Goal: Task Accomplishment & Management: Manage account settings

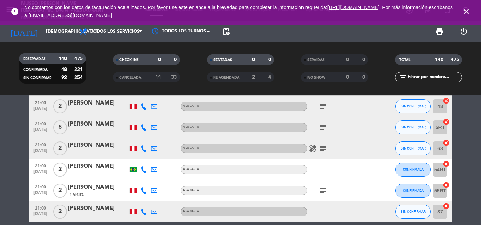
scroll to position [3100, 0]
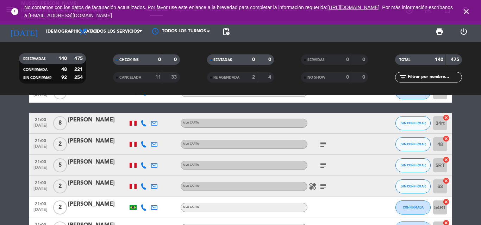
click at [98, 163] on div "[PERSON_NAME]" at bounding box center [98, 162] width 60 height 9
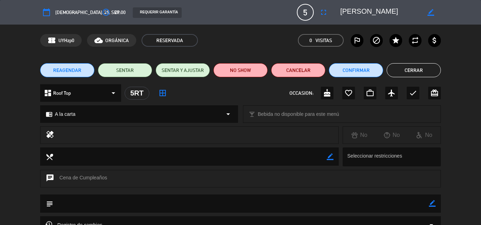
drag, startPoint x: 432, startPoint y: 205, endPoint x: 384, endPoint y: 205, distance: 47.5
click at [430, 205] on icon "border_color" at bounding box center [431, 204] width 7 height 7
click at [384, 205] on textarea at bounding box center [240, 204] width 375 height 18
type textarea "cartel de cumpleaños y cortesia con [PERSON_NAME]"
click at [434, 203] on icon at bounding box center [431, 204] width 7 height 7
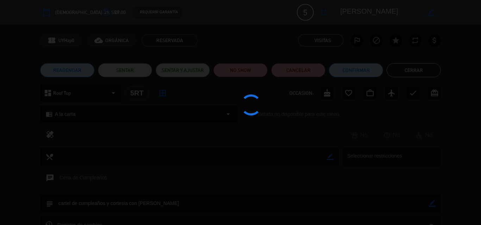
click at [326, 94] on div at bounding box center [240, 112] width 481 height 225
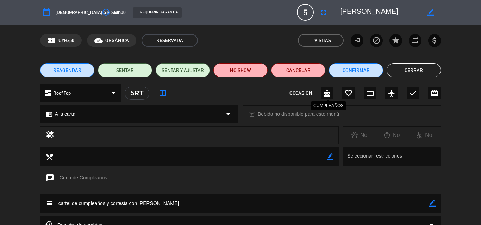
click at [326, 94] on edit-booking-info-modal "calendar_today [DEMOGRAPHIC_DATA]. 25, sep. access_time 21:00 REQUERIR GARANTÍA…" at bounding box center [240, 112] width 481 height 225
click at [326, 94] on icon "cake" at bounding box center [327, 93] width 8 height 8
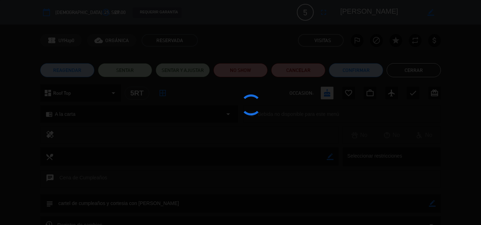
click at [354, 75] on div at bounding box center [240, 112] width 481 height 225
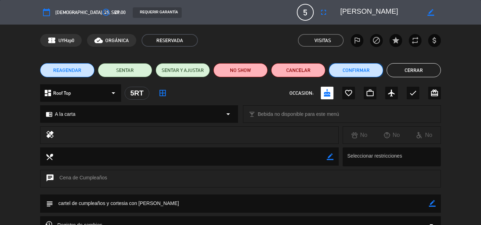
click at [354, 73] on button "Confirmar" at bounding box center [356, 70] width 54 height 14
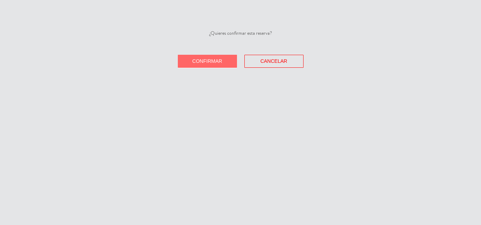
click at [354, 73] on div "¿Quieres confirmar esta reserva? Confirmar Cancelar" at bounding box center [240, 112] width 481 height 225
drag, startPoint x: 199, startPoint y: 64, endPoint x: 210, endPoint y: 64, distance: 11.3
click at [198, 64] on button "Confirmar" at bounding box center [207, 61] width 59 height 13
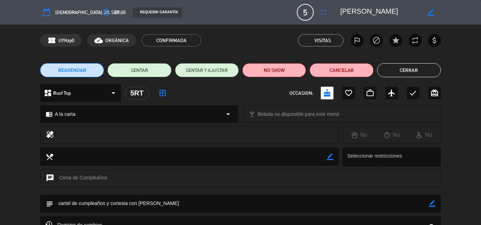
click at [408, 63] on button "Cerrar" at bounding box center [409, 70] width 64 height 14
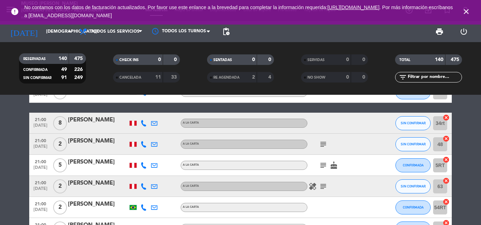
click at [422, 77] on input "text" at bounding box center [434, 78] width 55 height 8
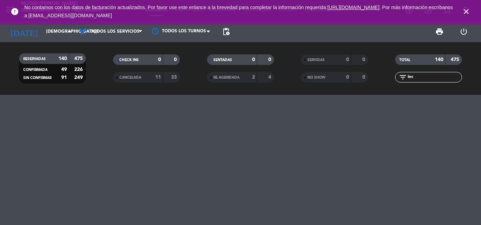
scroll to position [0, 0]
type input "inca"
click at [43, 31] on input "[DEMOGRAPHIC_DATA][DATE]" at bounding box center [72, 32] width 59 height 12
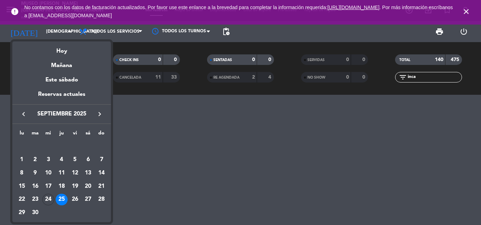
click at [51, 197] on div "24" at bounding box center [48, 200] width 12 height 12
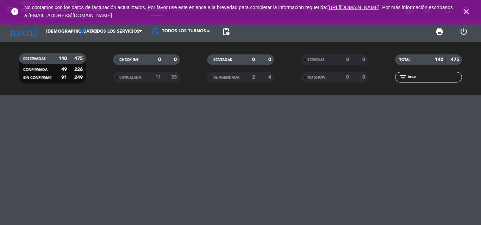
type input "[DATE]"
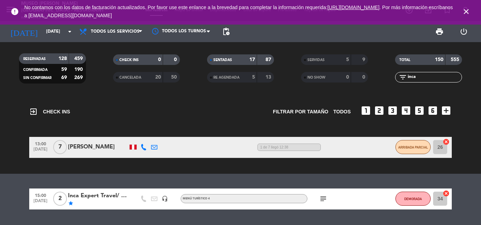
click at [99, 198] on div "Inca Expert Travel/ [PERSON_NAME] y [PERSON_NAME]" at bounding box center [98, 196] width 60 height 9
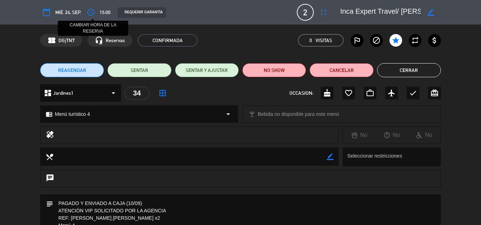
click at [91, 14] on icon "access_time" at bounding box center [91, 12] width 8 height 8
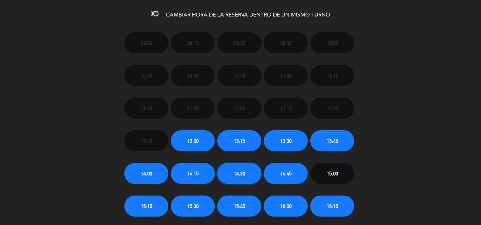
click at [234, 172] on span "14:30" at bounding box center [239, 174] width 11 height 8
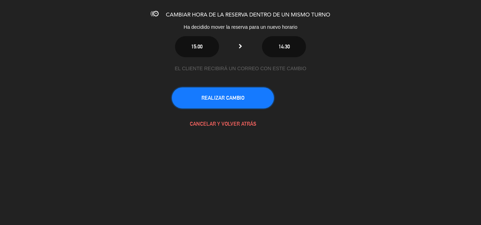
click at [232, 93] on button "REALIZAR CAMBIO" at bounding box center [223, 98] width 102 height 21
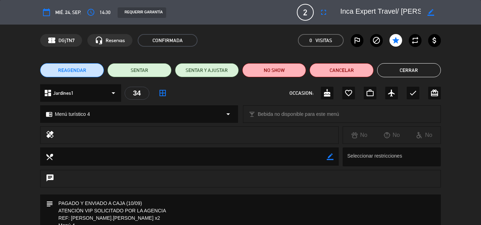
drag, startPoint x: 342, startPoint y: 10, endPoint x: 393, endPoint y: 11, distance: 50.7
click at [396, 11] on textarea at bounding box center [380, 12] width 81 height 13
click at [336, 13] on div "border_color" at bounding box center [388, 12] width 106 height 13
drag, startPoint x: 340, startPoint y: 12, endPoint x: 386, endPoint y: 13, distance: 45.4
click at [386, 13] on div "border_color" at bounding box center [388, 12] width 106 height 13
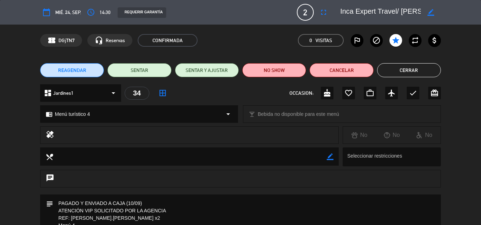
drag, startPoint x: 341, startPoint y: 11, endPoint x: 371, endPoint y: 12, distance: 30.6
click at [371, 12] on textarea at bounding box center [380, 12] width 81 height 13
click at [342, 9] on textarea at bounding box center [380, 12] width 81 height 13
click at [339, 9] on div "border_color" at bounding box center [388, 12] width 106 height 13
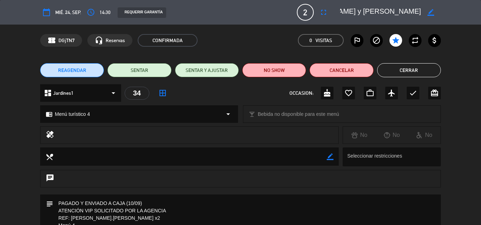
drag, startPoint x: 343, startPoint y: 9, endPoint x: 428, endPoint y: 9, distance: 85.8
click at [428, 9] on div "border_color" at bounding box center [388, 12] width 106 height 13
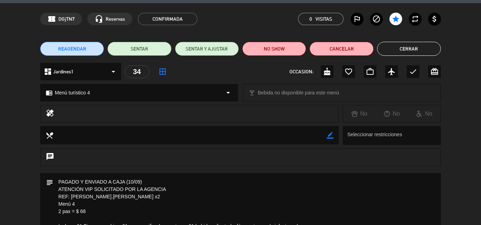
scroll to position [0, 0]
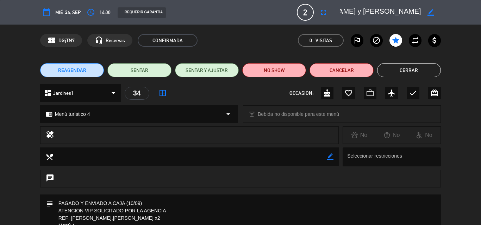
click at [416, 66] on button "Cerrar" at bounding box center [409, 70] width 64 height 14
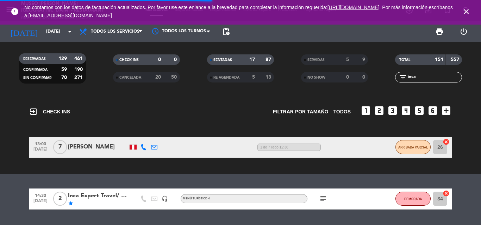
drag, startPoint x: 418, startPoint y: 77, endPoint x: 366, endPoint y: 74, distance: 52.2
click at [366, 74] on div "RESERVADAS 129 461 CONFIRMADA 59 190 SIN CONFIRMAR 70 271 CHECK INS 0 0 CANCELA…" at bounding box center [240, 68] width 481 height 39
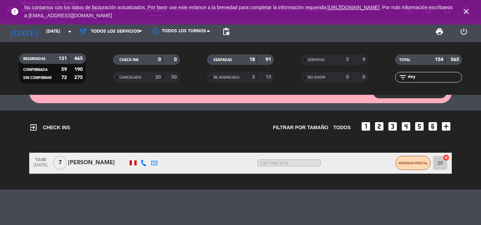
scroll to position [34, 0]
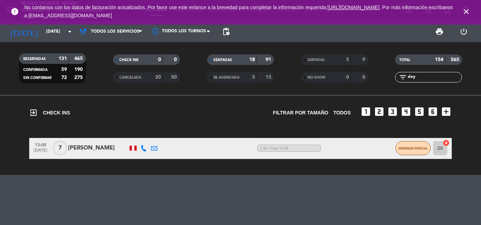
click at [312, 59] on span "SERVIDAS" at bounding box center [315, 60] width 17 height 4
click at [313, 78] on span "NO SHOW" at bounding box center [316, 78] width 18 height 4
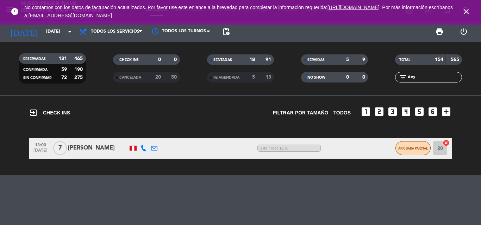
drag, startPoint x: 420, startPoint y: 77, endPoint x: 372, endPoint y: 81, distance: 48.1
click at [372, 81] on div "RESERVADAS 131 465 CONFIRMADA 59 190 SIN CONFIRMAR 72 275 CHECK INS 0 0 CANCELA…" at bounding box center [240, 68] width 481 height 39
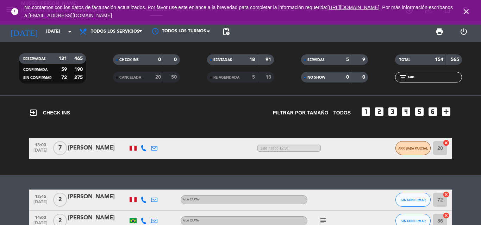
type input "san"
click at [109, 197] on div "[PERSON_NAME]" at bounding box center [98, 197] width 60 height 9
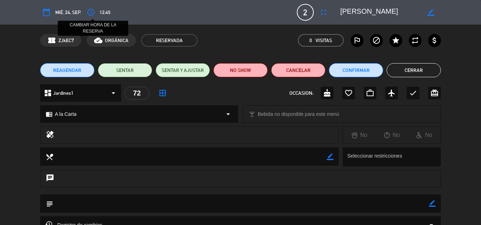
click at [91, 13] on icon "access_time" at bounding box center [91, 12] width 8 height 8
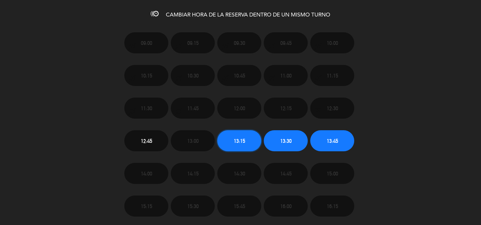
click at [245, 140] on span "13:15" at bounding box center [239, 141] width 11 height 8
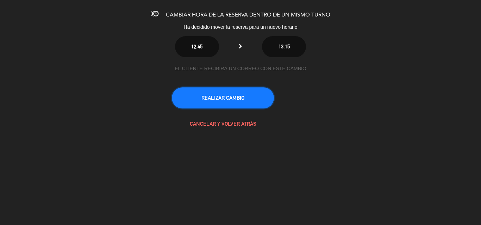
click at [222, 91] on button "REALIZAR CAMBIO" at bounding box center [223, 98] width 102 height 21
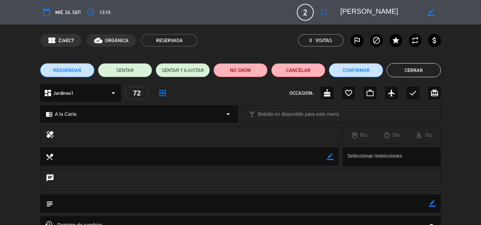
click at [354, 61] on div "REAGENDAR SENTAR SENTAR Y AJUSTAR NO SHOW Cancelar Confirmar Cerrar" at bounding box center [240, 70] width 481 height 28
click at [355, 72] on button "Confirmar" at bounding box center [356, 70] width 54 height 14
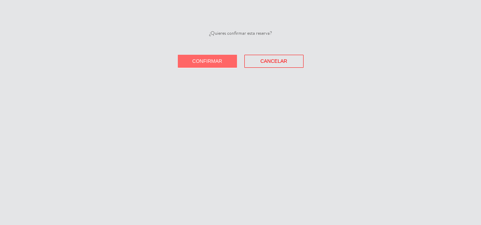
click at [200, 57] on button "Confirmar" at bounding box center [207, 61] width 59 height 13
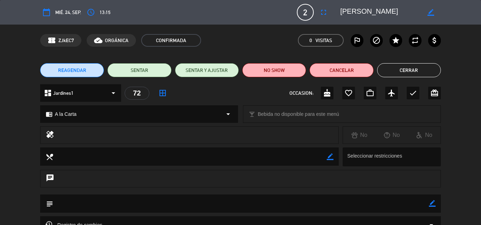
click at [396, 67] on button "Cerrar" at bounding box center [409, 70] width 64 height 14
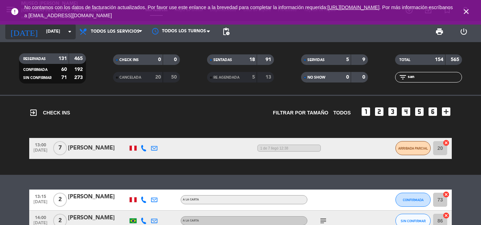
click at [43, 31] on input "[DATE]" at bounding box center [72, 32] width 59 height 12
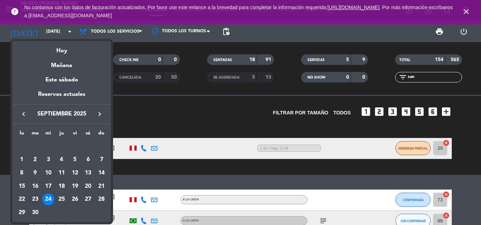
click at [34, 201] on div "23" at bounding box center [35, 200] width 12 height 12
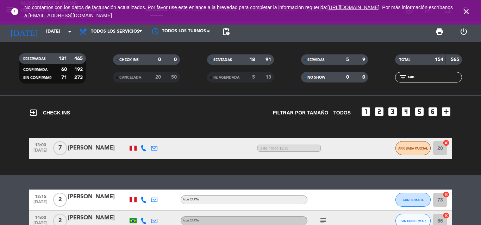
type input "[DATE]"
click at [320, 80] on span "NO SHOW" at bounding box center [316, 78] width 18 height 4
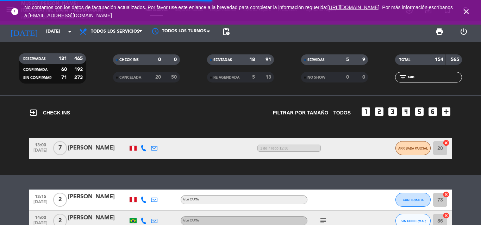
drag, startPoint x: 434, startPoint y: 78, endPoint x: 324, endPoint y: 77, distance: 110.8
click at [324, 77] on div "RESERVADAS 131 465 CONFIRMADA 60 192 SIN CONFIRMAR 71 273 CHECK INS 0 0 CANCELA…" at bounding box center [240, 68] width 481 height 39
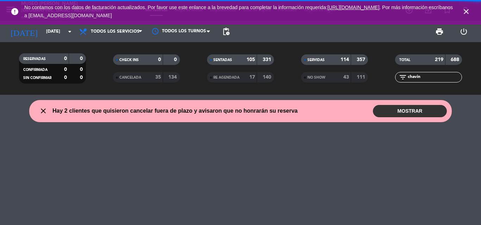
scroll to position [0, 0]
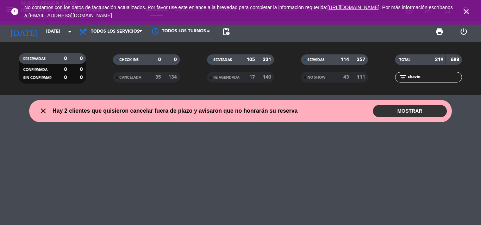
type input "chavin"
click at [123, 77] on span "CANCELADA" at bounding box center [130, 78] width 22 height 4
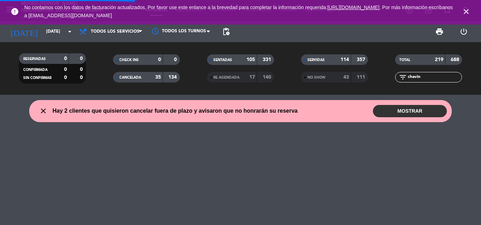
click at [311, 76] on span "NO SHOW" at bounding box center [316, 78] width 18 height 4
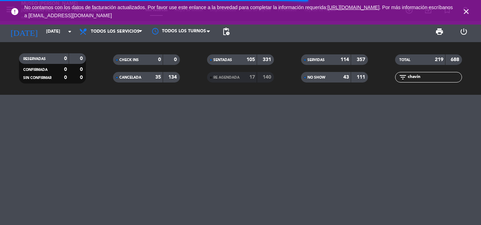
click at [425, 77] on input "chavin" at bounding box center [434, 78] width 55 height 8
drag, startPoint x: 425, startPoint y: 77, endPoint x: 371, endPoint y: 76, distance: 54.2
click at [371, 76] on div "RESERVADAS 0 0 CONFIRMADA 0 0 SIN CONFIRMAR 0 0 CHECK INS 0 0 CANCELADA 35 134 …" at bounding box center [240, 68] width 481 height 39
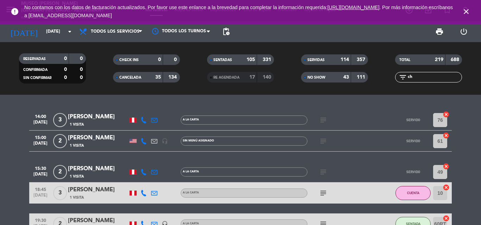
type input "cha"
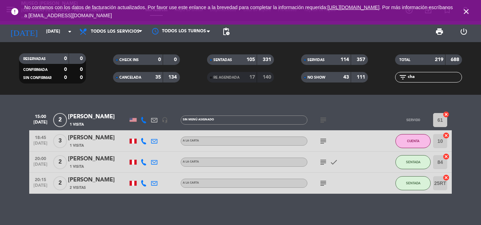
drag, startPoint x: 419, startPoint y: 76, endPoint x: 377, endPoint y: 78, distance: 41.5
click at [377, 78] on div "RESERVADAS 0 0 CONFIRMADA 0 0 SIN CONFIRMAR 0 0 CHECK INS 0 0 CANCELADA 35 134 …" at bounding box center [240, 68] width 481 height 39
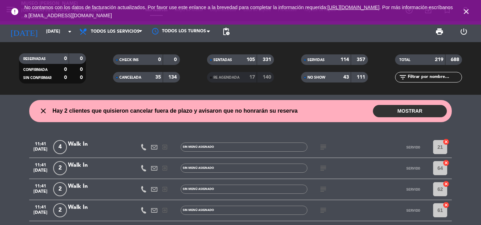
click at [465, 12] on icon "close" at bounding box center [466, 11] width 8 height 8
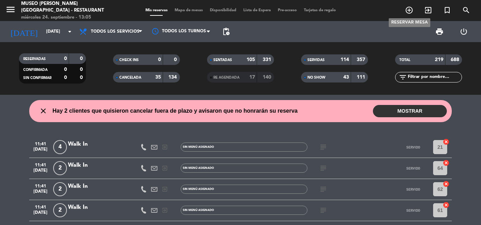
click at [408, 9] on icon "add_circle_outline" at bounding box center [409, 10] width 8 height 8
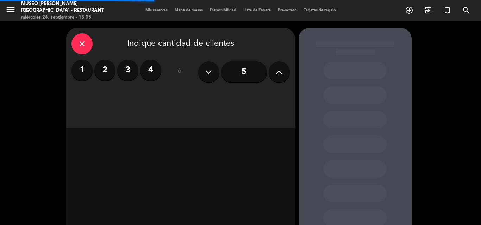
click at [101, 72] on label "2" at bounding box center [104, 70] width 21 height 21
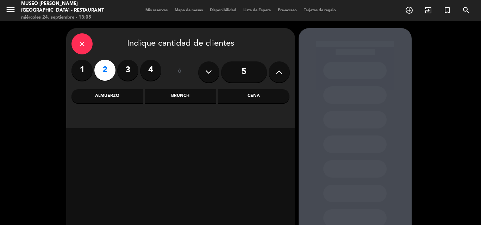
click at [247, 97] on div "Cena" at bounding box center [253, 96] width 71 height 14
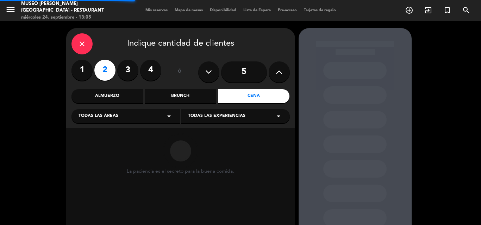
click at [106, 117] on span "Todas las áreas" at bounding box center [98, 116] width 40 height 7
click at [86, 146] on div "Jardines1" at bounding box center [125, 144] width 95 height 7
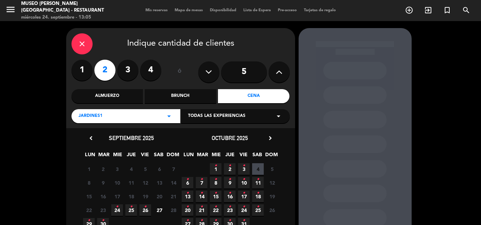
click at [116, 209] on icon "•" at bounding box center [117, 207] width 2 height 11
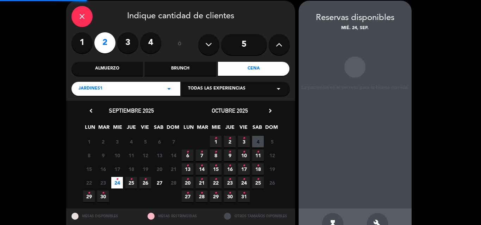
scroll to position [28, 0]
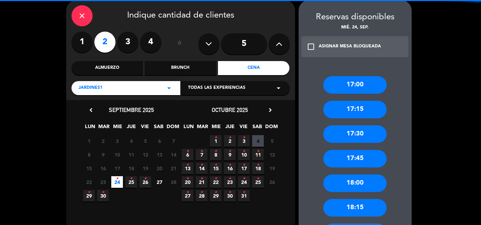
click at [280, 43] on icon at bounding box center [278, 44] width 7 height 11
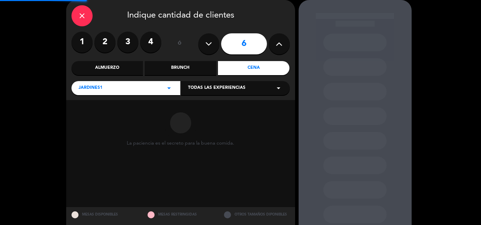
click at [280, 43] on icon at bounding box center [278, 44] width 7 height 11
type input "10"
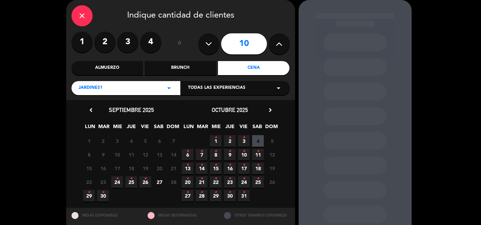
click at [120, 180] on span "24 •" at bounding box center [117, 183] width 12 height 12
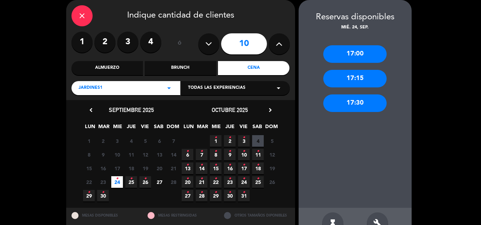
click at [108, 70] on div "Almuerzo" at bounding box center [106, 68] width 71 height 14
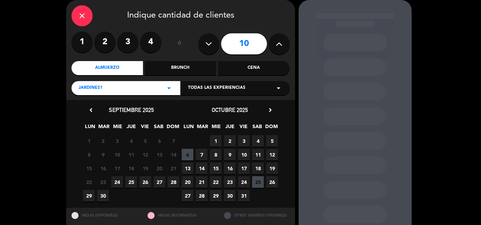
click at [116, 182] on span "24" at bounding box center [117, 183] width 12 height 12
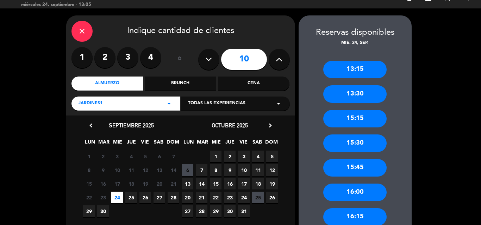
scroll to position [12, 0]
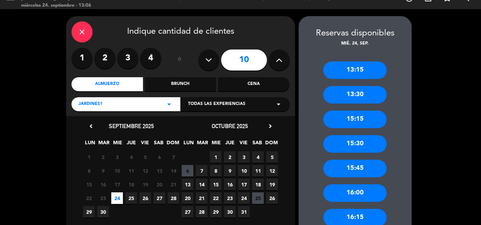
click at [360, 119] on div "15:15" at bounding box center [354, 120] width 63 height 18
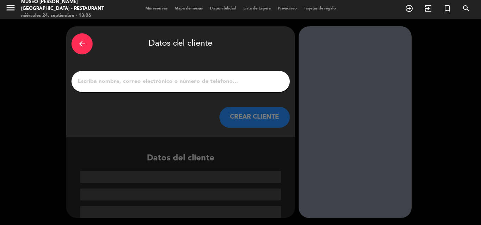
click at [116, 84] on input "1" at bounding box center [181, 82] width 208 height 10
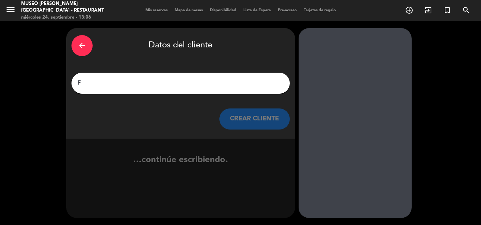
scroll to position [0, 0]
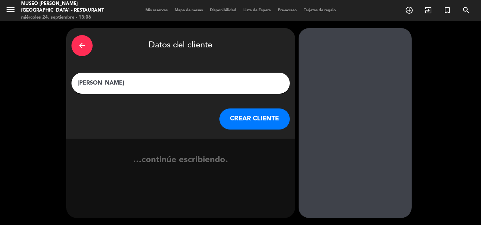
type input "[PERSON_NAME]"
click at [257, 119] on button "CREAR CLIENTE" at bounding box center [254, 119] width 70 height 21
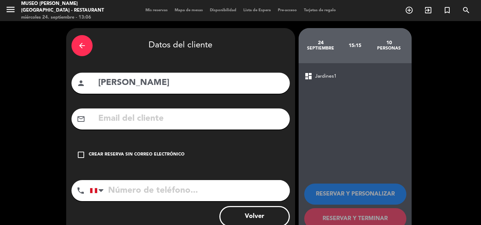
click at [135, 121] on input "text" at bounding box center [190, 119] width 187 height 14
click at [134, 121] on input "text" at bounding box center [190, 119] width 187 height 14
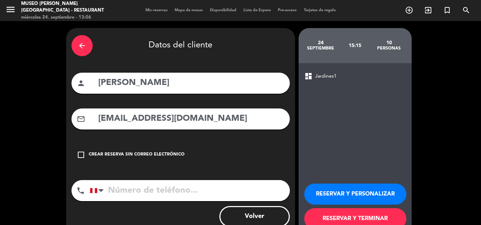
type input "[EMAIL_ADDRESS][DOMAIN_NAME]"
click at [147, 195] on input "tel" at bounding box center [190, 190] width 200 height 21
type input "936668053"
click at [373, 194] on button "RESERVAR Y PERSONALIZAR" at bounding box center [355, 194] width 102 height 21
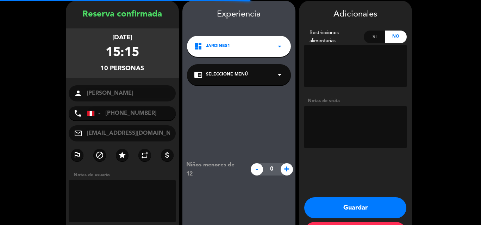
scroll to position [28, 0]
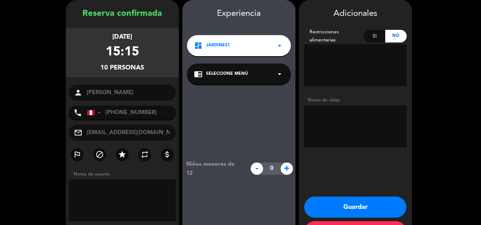
click at [231, 72] on span "Seleccione Menú" at bounding box center [227, 74] width 42 height 7
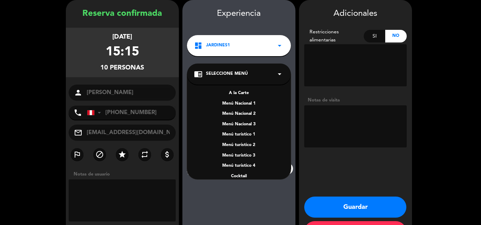
click at [244, 93] on div "A la Carte" at bounding box center [239, 93] width 90 height 7
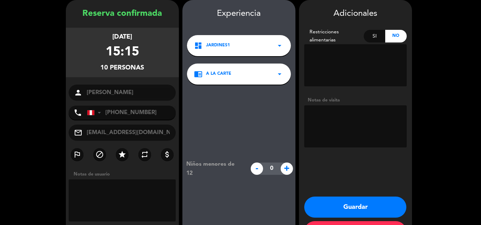
click at [362, 119] on textarea at bounding box center [355, 127] width 102 height 42
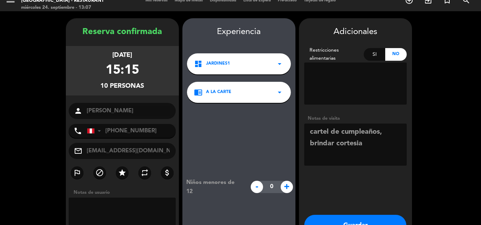
scroll to position [0, 0]
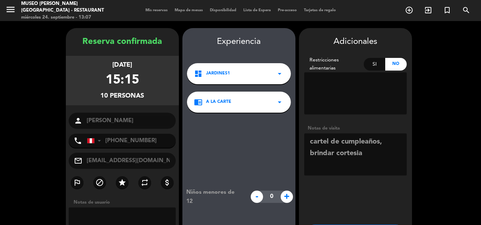
type textarea "cartel de cumpleaños, brindar cortesia"
click at [76, 117] on div "person [PERSON_NAME]" at bounding box center [122, 121] width 107 height 16
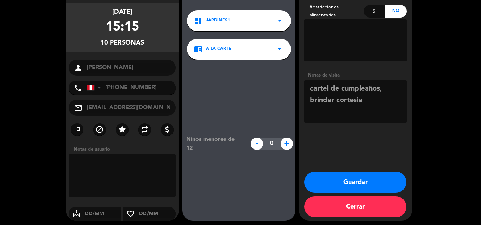
scroll to position [56, 0]
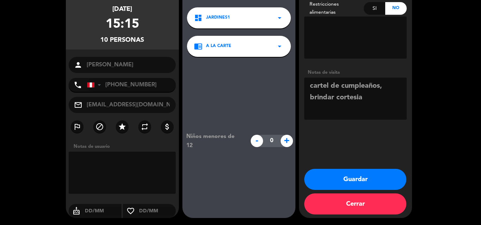
click at [340, 181] on button "Guardar" at bounding box center [355, 179] width 102 height 21
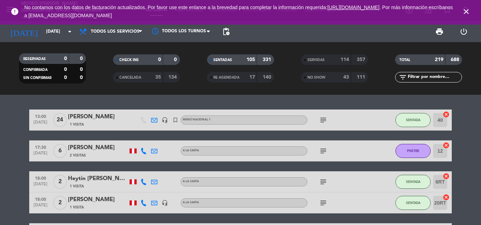
drag, startPoint x: 466, startPoint y: 10, endPoint x: 373, endPoint y: 8, distance: 92.9
click at [465, 10] on icon "close" at bounding box center [466, 11] width 8 height 8
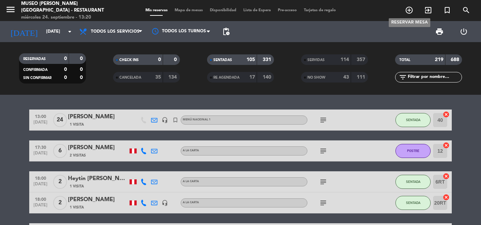
click at [407, 11] on icon "add_circle_outline" at bounding box center [409, 10] width 8 height 8
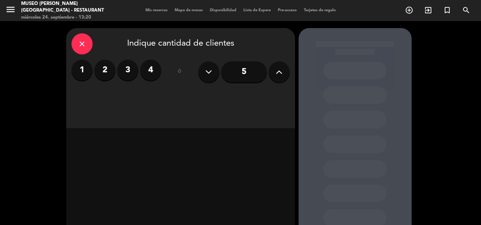
click at [109, 73] on label "2" at bounding box center [104, 70] width 21 height 21
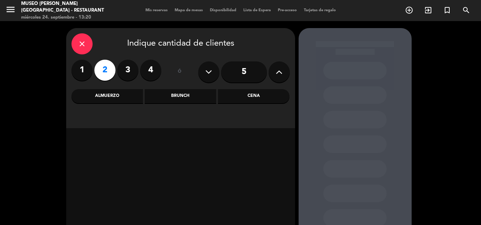
click at [96, 94] on div "Almuerzo" at bounding box center [106, 96] width 71 height 14
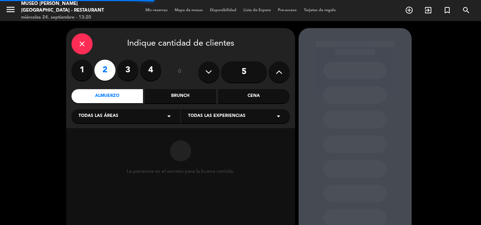
click at [96, 117] on span "Todas las áreas" at bounding box center [98, 116] width 40 height 7
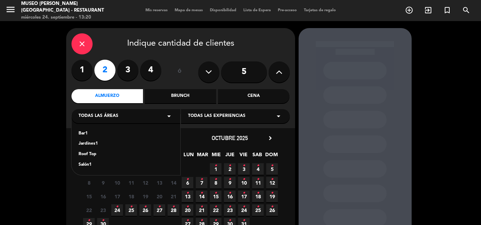
click at [279, 72] on icon at bounding box center [278, 72] width 7 height 11
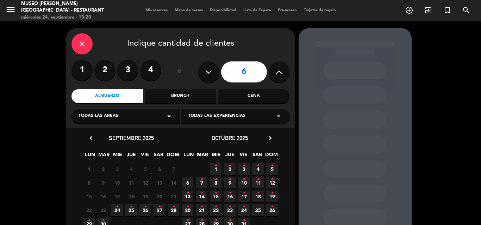
click at [93, 113] on div "Todas las áreas arrow_drop_down" at bounding box center [125, 116] width 109 height 14
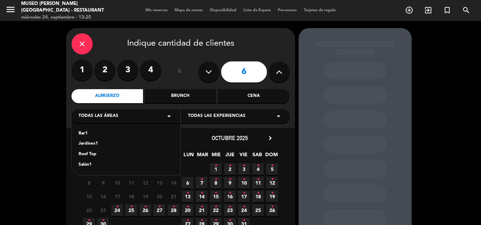
click at [82, 142] on div "Jardines1" at bounding box center [125, 144] width 95 height 7
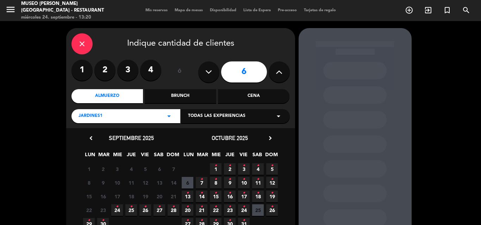
scroll to position [35, 0]
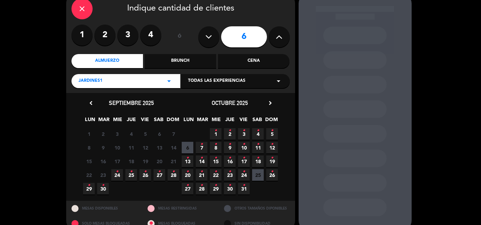
click at [272, 101] on icon "chevron_right" at bounding box center [269, 103] width 7 height 7
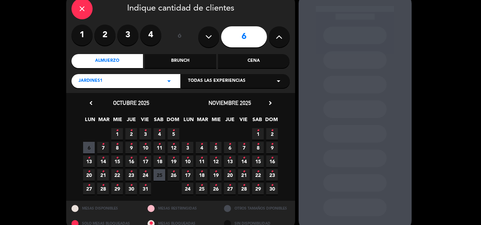
click at [230, 189] on icon "•" at bounding box center [229, 185] width 2 height 11
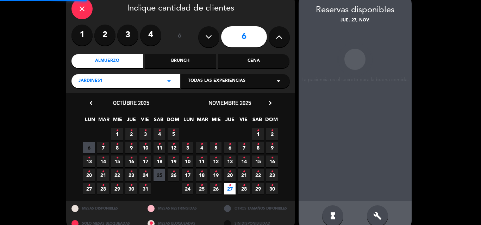
scroll to position [28, 0]
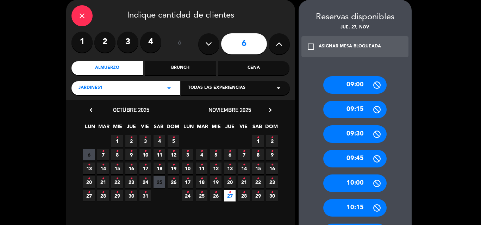
click at [254, 66] on div "Cena" at bounding box center [253, 68] width 71 height 14
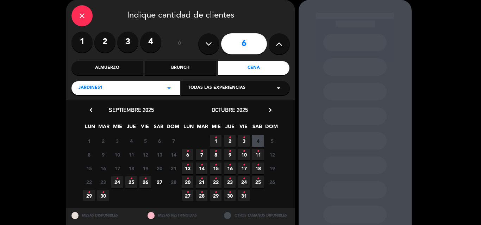
click at [272, 110] on icon "chevron_right" at bounding box center [269, 110] width 7 height 7
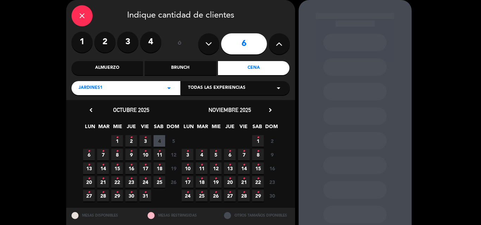
click at [272, 110] on icon "chevron_right" at bounding box center [269, 110] width 7 height 7
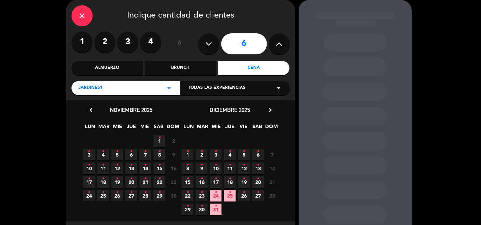
click at [132, 197] on span "27 •" at bounding box center [131, 196] width 12 height 12
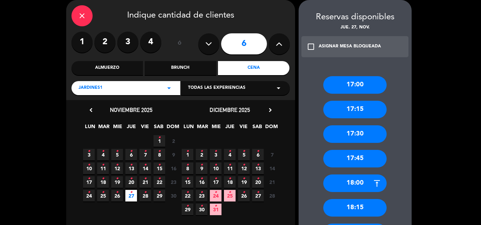
scroll to position [63, 0]
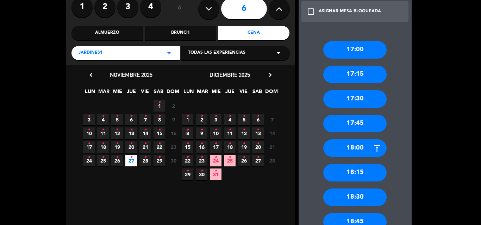
click at [160, 160] on span "29 •" at bounding box center [159, 161] width 12 height 12
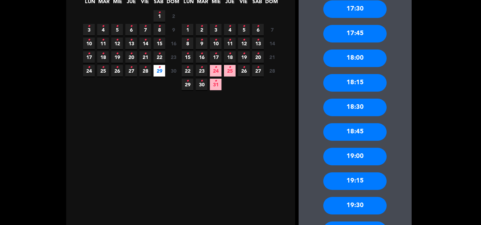
scroll to position [204, 0]
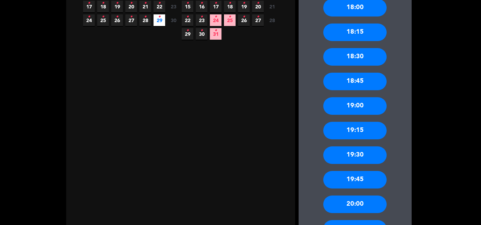
click at [366, 107] on div "19:00" at bounding box center [354, 106] width 63 height 18
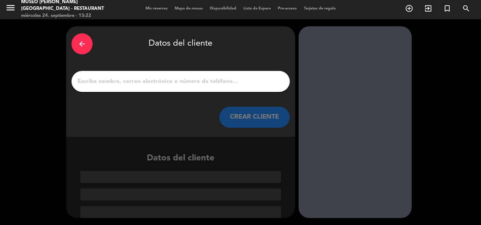
click at [190, 79] on input "1" at bounding box center [181, 82] width 208 height 10
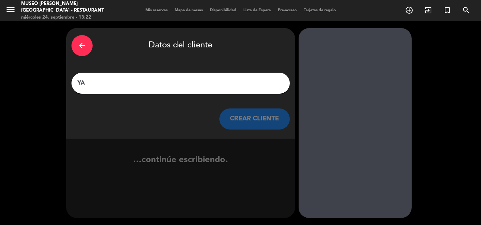
type input "Y"
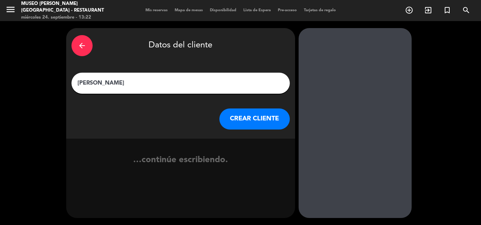
type input "[PERSON_NAME]"
click at [258, 118] on button "CREAR CLIENTE" at bounding box center [254, 119] width 70 height 21
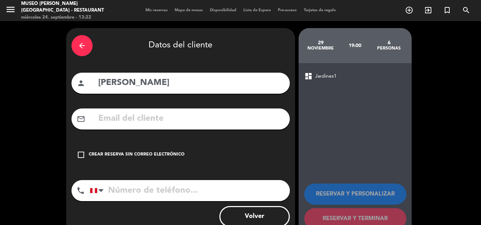
click at [109, 120] on input "text" at bounding box center [190, 119] width 187 height 14
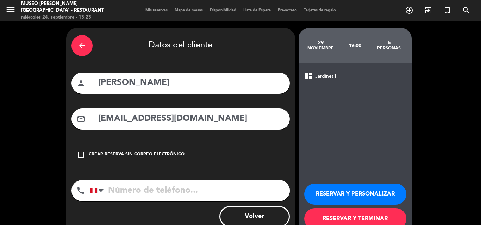
type input "[EMAIL_ADDRESS][DOMAIN_NAME]"
click at [136, 186] on input "tel" at bounding box center [190, 190] width 200 height 21
type input "986634490"
click at [338, 192] on button "RESERVAR Y PERSONALIZAR" at bounding box center [355, 194] width 102 height 21
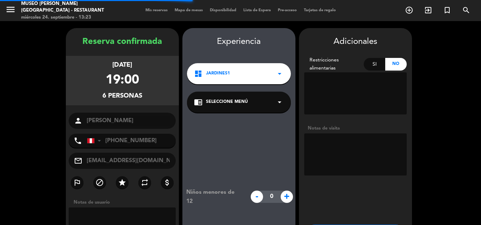
scroll to position [28, 0]
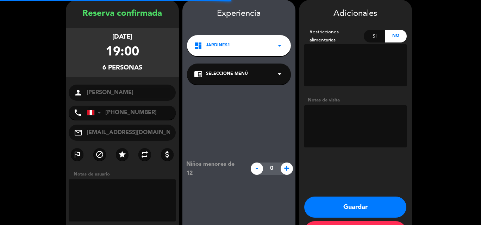
click at [223, 73] on span "Seleccione Menú" at bounding box center [227, 74] width 42 height 7
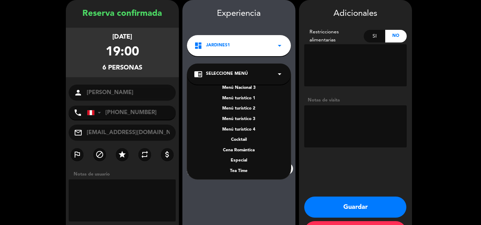
scroll to position [70, 0]
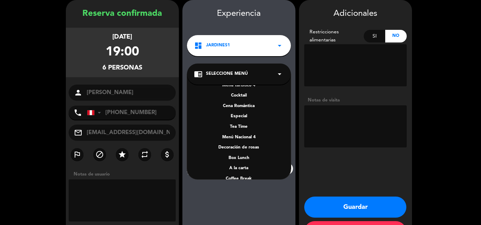
click at [240, 169] on div "A la carta" at bounding box center [239, 168] width 90 height 7
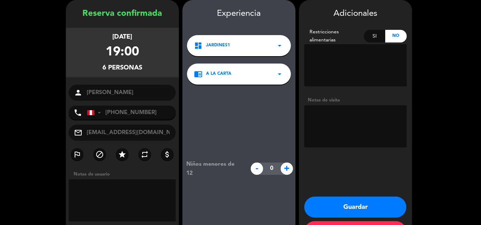
click at [322, 116] on textarea at bounding box center [355, 127] width 102 height 42
type textarea "cartel cumpleaños, brindar cortesia."
click at [357, 208] on button "Guardar" at bounding box center [355, 207] width 102 height 21
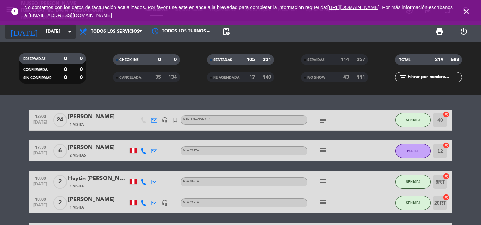
click at [46, 33] on input "[DATE]" at bounding box center [72, 32] width 59 height 12
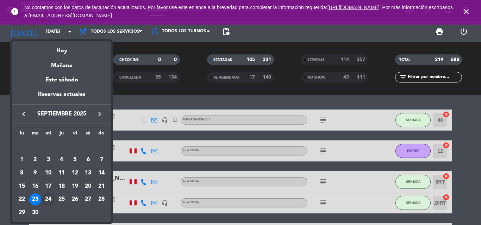
click at [51, 198] on div "24" at bounding box center [48, 200] width 12 height 12
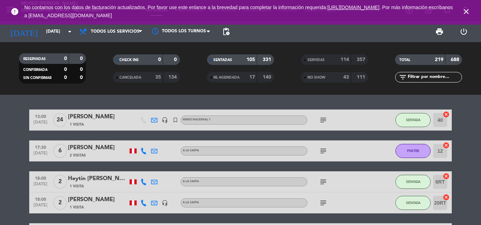
type input "[DATE]"
click at [425, 76] on input "text" at bounding box center [434, 78] width 55 height 8
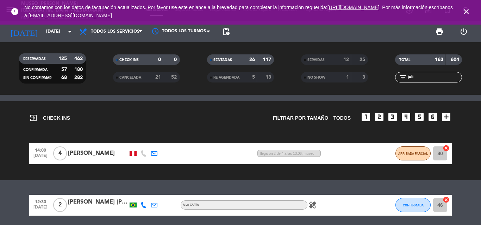
scroll to position [55, 0]
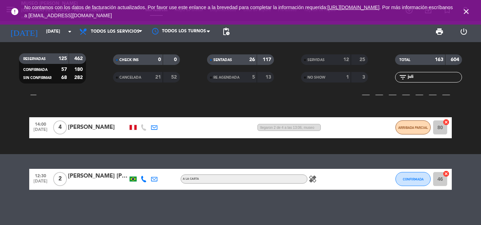
click at [102, 176] on div "[PERSON_NAME] [PERSON_NAME]" at bounding box center [98, 176] width 60 height 9
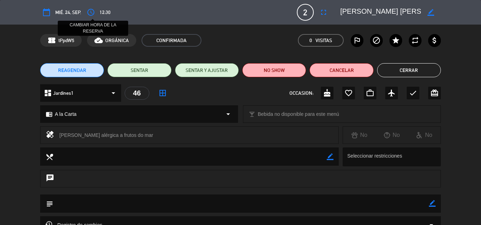
click at [93, 13] on icon "access_time" at bounding box center [91, 12] width 8 height 8
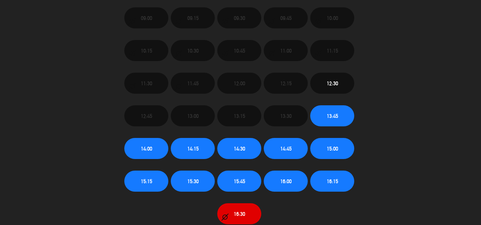
scroll to position [70, 0]
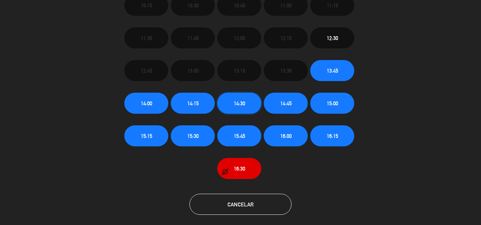
click at [241, 102] on span "14:30" at bounding box center [239, 104] width 11 height 8
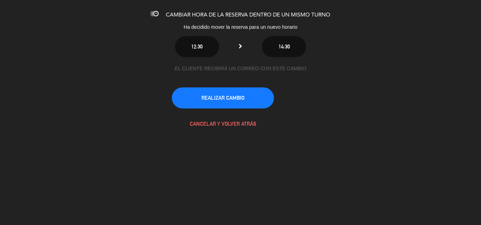
scroll to position [0, 0]
click at [231, 93] on button "REALIZAR CAMBIO" at bounding box center [223, 98] width 102 height 21
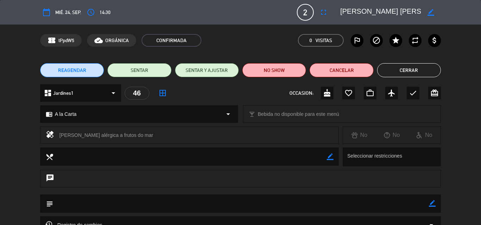
click at [403, 72] on button "Cerrar" at bounding box center [409, 70] width 64 height 14
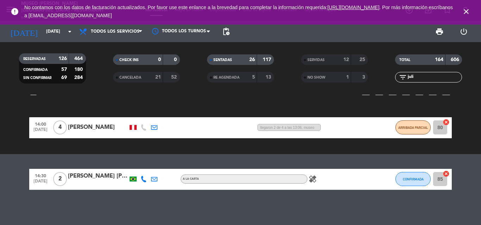
drag, startPoint x: 420, startPoint y: 77, endPoint x: 351, endPoint y: 77, distance: 68.9
click at [351, 77] on div "RESERVADAS 126 464 CONFIRMADA 57 180 SIN CONFIRMAR 69 284 CHECK INS 0 0 CANCELA…" at bounding box center [240, 68] width 481 height 39
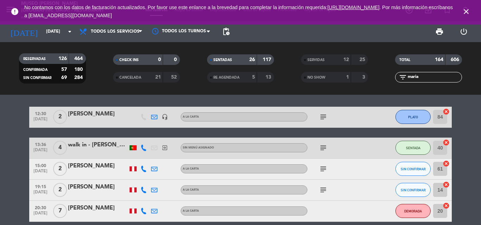
scroll to position [149, 0]
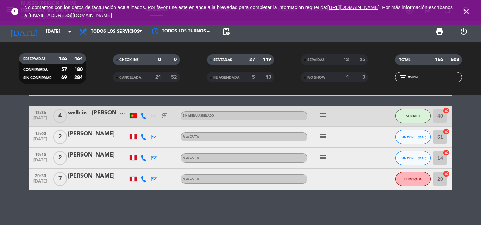
drag, startPoint x: 423, startPoint y: 80, endPoint x: 335, endPoint y: 76, distance: 88.0
click at [336, 77] on div "RESERVADAS 126 464 CONFIRMADA 57 180 SIN CONFIRMAR 69 284 CHECK INS 0 0 CANCELA…" at bounding box center [240, 68] width 481 height 39
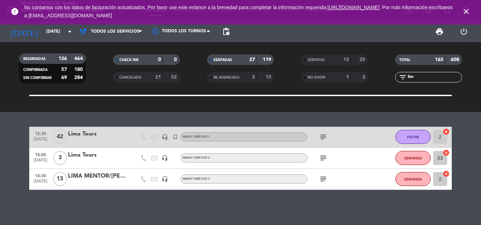
scroll to position [97, 0]
type input "lima"
click at [324, 159] on icon "subject" at bounding box center [323, 158] width 8 height 8
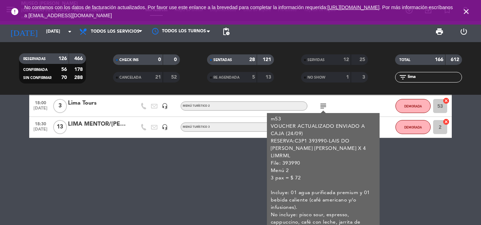
click at [88, 102] on div "Lima Tours" at bounding box center [98, 103] width 60 height 9
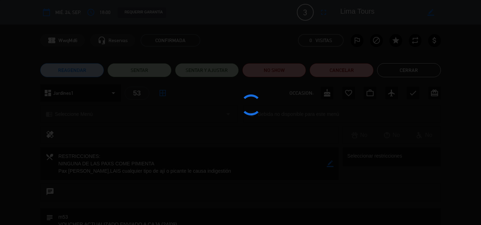
scroll to position [97, 0]
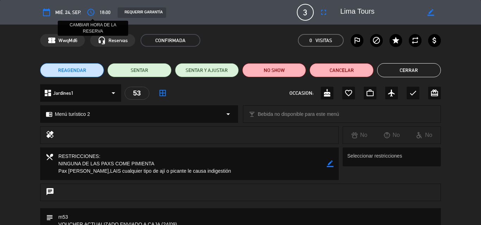
click at [89, 13] on icon "access_time" at bounding box center [91, 12] width 8 height 8
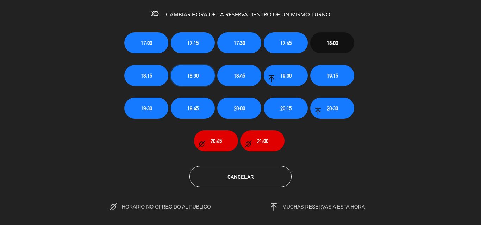
click at [195, 77] on span "18:30" at bounding box center [192, 76] width 11 height 8
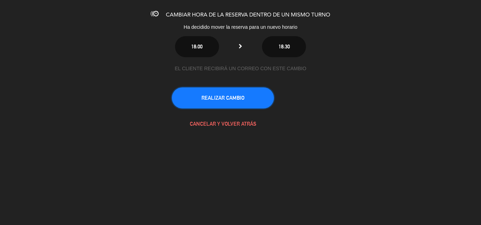
click at [229, 95] on button "REALIZAR CAMBIO" at bounding box center [223, 98] width 102 height 21
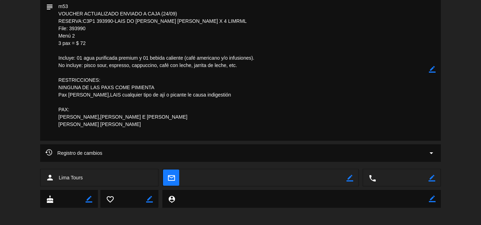
scroll to position [0, 0]
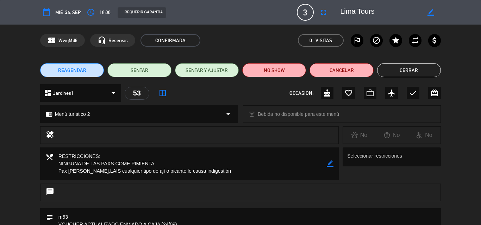
click at [411, 74] on button "Cerrar" at bounding box center [409, 70] width 64 height 14
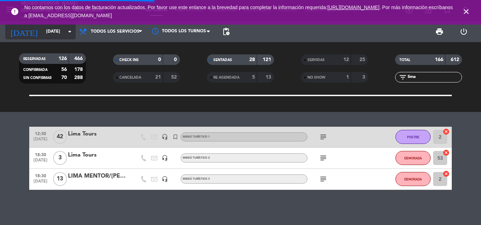
click at [45, 31] on input "[DATE]" at bounding box center [72, 32] width 59 height 12
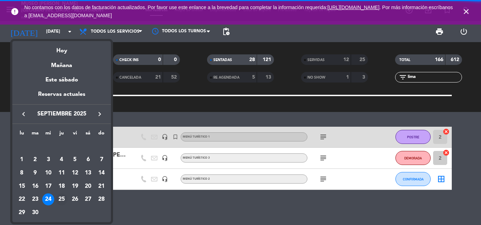
click at [59, 199] on div "25" at bounding box center [62, 200] width 12 height 12
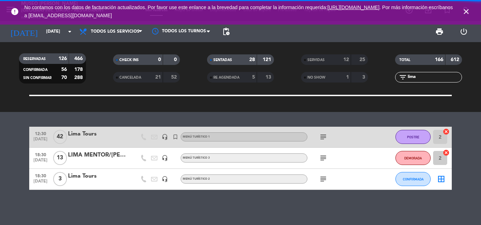
type input "[DEMOGRAPHIC_DATA][DATE]"
drag, startPoint x: 427, startPoint y: 78, endPoint x: 336, endPoint y: 79, distance: 90.4
click at [336, 79] on div "RESERVADAS 126 466 CONFIRMADA 56 178 SIN CONFIRMAR 70 288 CHECK INS 0 0 CANCELA…" at bounding box center [240, 68] width 481 height 39
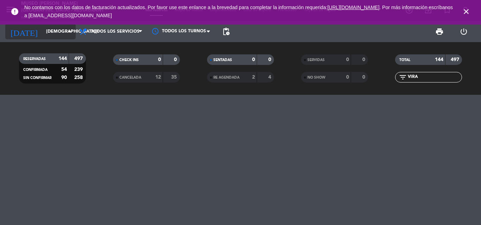
type input "VIRA"
click at [46, 32] on input "[DEMOGRAPHIC_DATA][DATE]" at bounding box center [72, 32] width 59 height 12
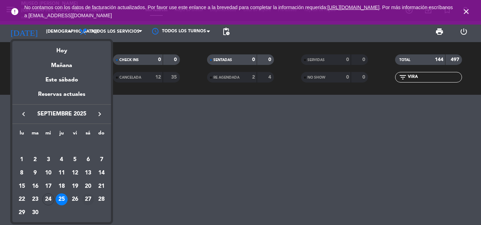
click at [88, 197] on div "27" at bounding box center [88, 200] width 12 height 12
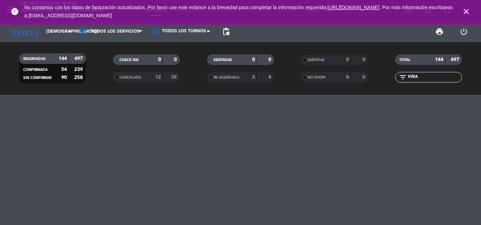
type input "[DATE]"
drag, startPoint x: 422, startPoint y: 77, endPoint x: 325, endPoint y: 77, distance: 97.4
click at [325, 77] on div "RESERVADAS 144 497 CONFIRMADA 54 239 SIN CONFIRMAR 90 258 CHECK INS 0 0 CANCELA…" at bounding box center [240, 68] width 481 height 39
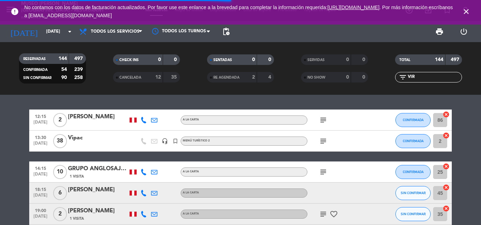
type input "VIRA"
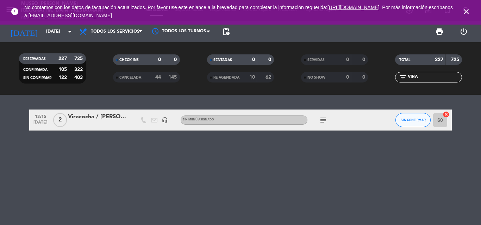
click at [99, 116] on div "Viracocha / [PERSON_NAME] x2" at bounding box center [98, 117] width 60 height 9
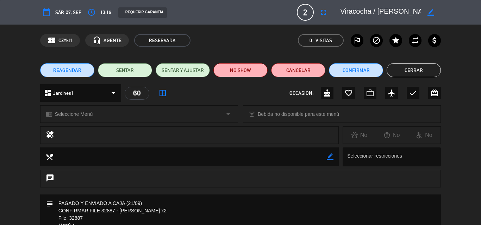
click at [70, 115] on span "Seleccione Menú" at bounding box center [74, 114] width 38 height 8
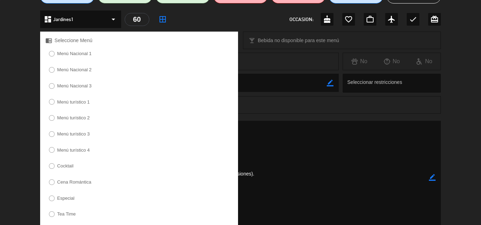
scroll to position [211, 0]
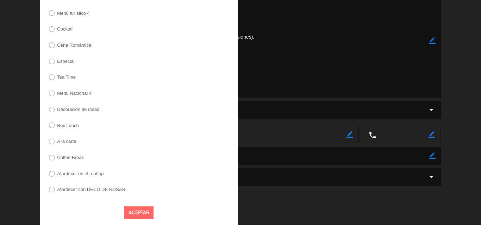
click at [293, 173] on div "group Visitas arrow_drop_down" at bounding box center [240, 177] width 390 height 8
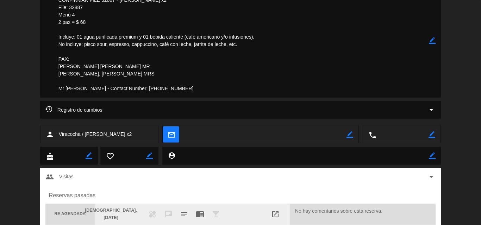
scroll to position [237, 0]
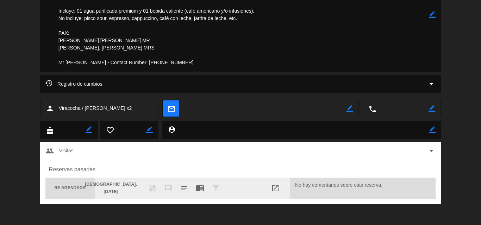
click at [431, 82] on icon "arrow_drop_down" at bounding box center [431, 84] width 8 height 8
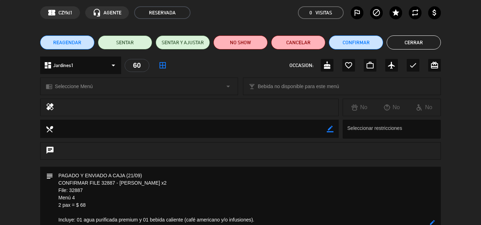
scroll to position [26, 0]
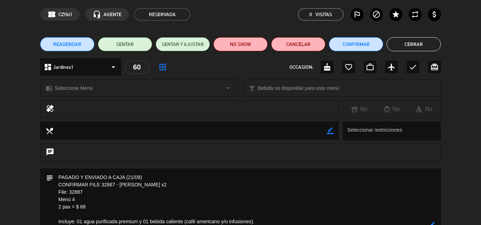
click at [70, 90] on span "Seleccione Menú" at bounding box center [74, 88] width 38 height 8
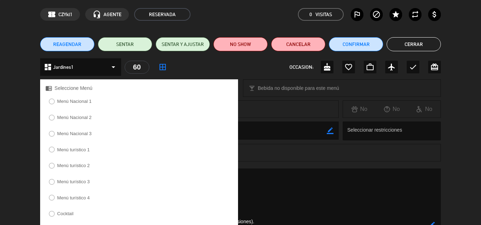
click at [78, 197] on label "Menú turístico 4" at bounding box center [73, 198] width 33 height 5
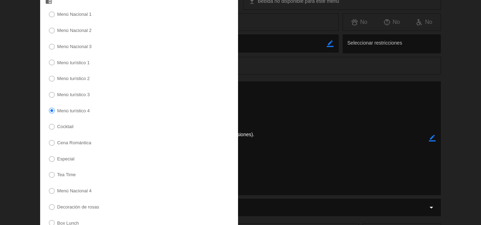
scroll to position [214, 0]
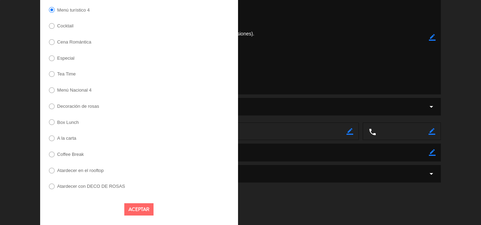
click at [140, 209] on button "Aceptar" at bounding box center [138, 210] width 29 height 12
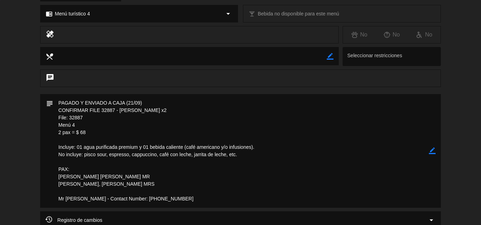
scroll to position [0, 0]
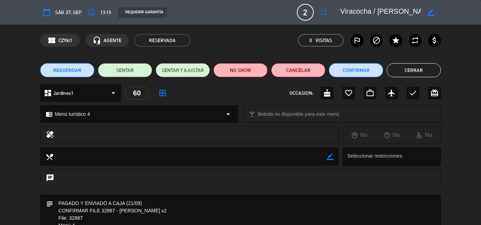
click at [352, 70] on button "Confirmar" at bounding box center [356, 70] width 54 height 14
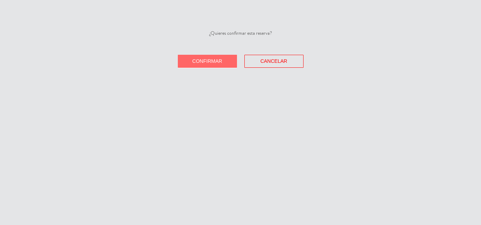
click at [194, 62] on span "Confirmar" at bounding box center [207, 61] width 30 height 6
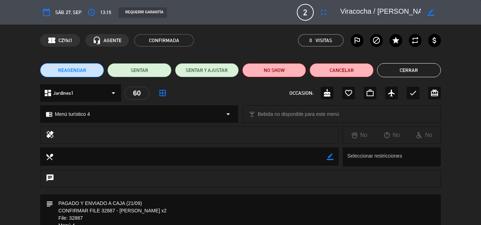
click at [409, 68] on button "Cerrar" at bounding box center [409, 70] width 64 height 14
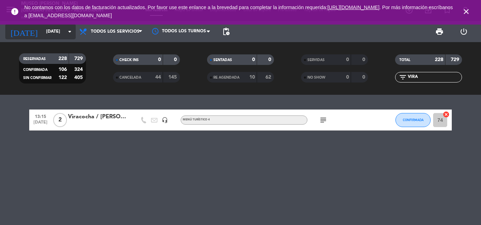
click at [56, 34] on input "[DATE]" at bounding box center [72, 32] width 59 height 12
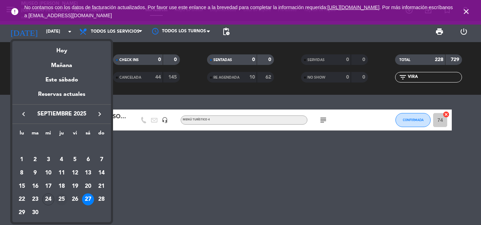
click at [62, 198] on div "25" at bounding box center [62, 200] width 12 height 12
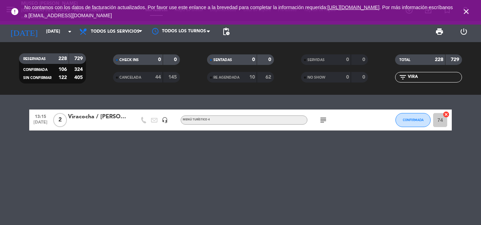
type input "[DEMOGRAPHIC_DATA][DATE]"
drag, startPoint x: 424, startPoint y: 78, endPoint x: 243, endPoint y: 82, distance: 180.8
click at [243, 82] on div "RESERVADAS 228 729 CONFIRMADA 106 324 SIN CONFIRMAR 122 405 CHECK INS 0 0 CANCE…" at bounding box center [240, 68] width 481 height 39
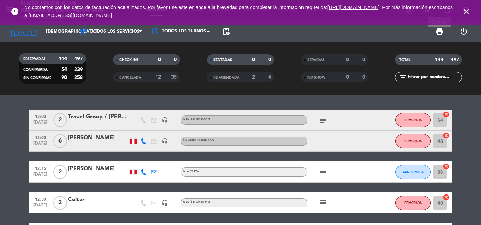
click at [438, 32] on span "print" at bounding box center [439, 31] width 8 height 8
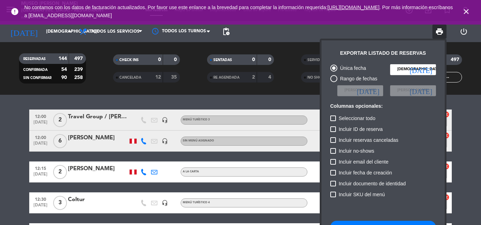
click at [344, 222] on button "Descargar listado de reservas" at bounding box center [383, 227] width 106 height 13
click at [53, 33] on div at bounding box center [240, 112] width 481 height 225
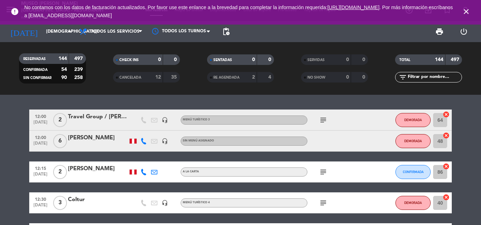
click at [53, 33] on input "[DEMOGRAPHIC_DATA][DATE]" at bounding box center [72, 32] width 59 height 12
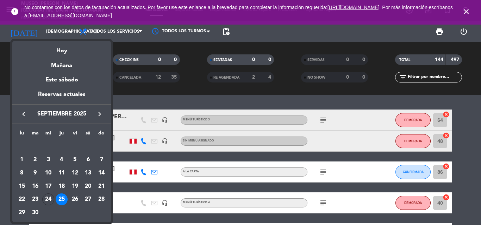
click at [48, 198] on div "24" at bounding box center [48, 200] width 12 height 12
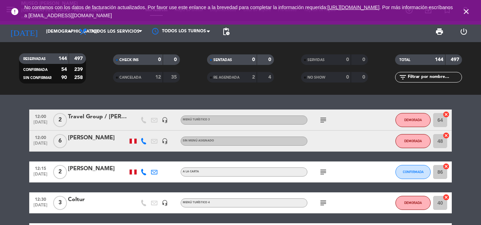
type input "[DATE]"
click at [445, 74] on input "text" at bounding box center [434, 78] width 55 height 8
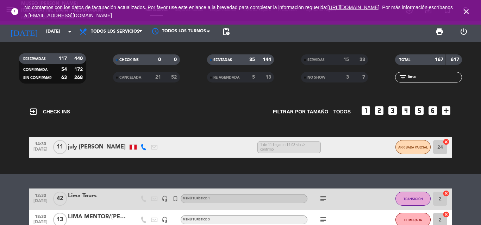
type input "lima"
click at [85, 214] on div "LIMA MENTOR/[PERSON_NAME] x13" at bounding box center [98, 217] width 60 height 9
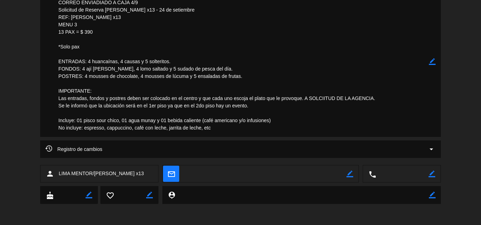
scroll to position [173, 0]
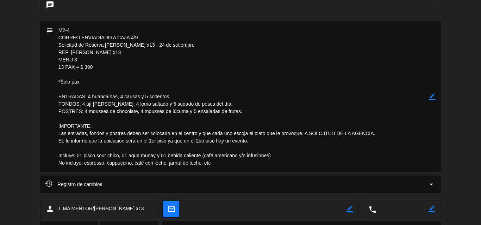
click at [431, 98] on icon "border_color" at bounding box center [431, 97] width 7 height 7
drag, startPoint x: 221, startPoint y: 105, endPoint x: 83, endPoint y: 103, distance: 137.9
click at [83, 103] on textarea at bounding box center [240, 96] width 375 height 151
type textarea "M2-4 CORREO ENVIADIADO A CAJA 4/9 Solicitud de Reserva [PERSON_NAME] x13 - 24 d…"
click at [433, 97] on icon at bounding box center [431, 97] width 7 height 7
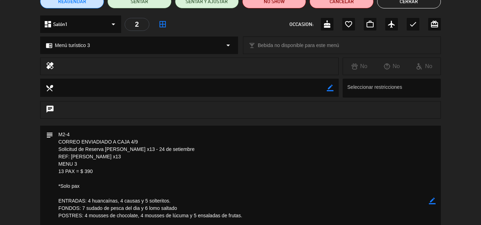
scroll to position [103, 0]
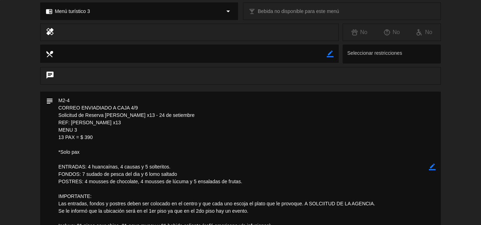
drag, startPoint x: 247, startPoint y: 181, endPoint x: 51, endPoint y: 103, distance: 210.8
click at [51, 103] on div "subject border_color" at bounding box center [240, 167] width 400 height 151
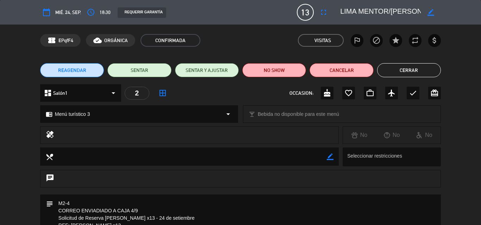
click at [391, 69] on button "Cerrar" at bounding box center [409, 70] width 64 height 14
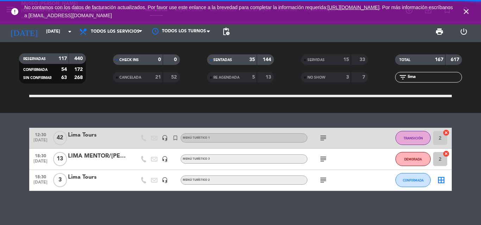
scroll to position [62, 0]
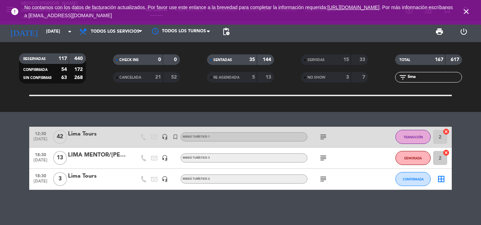
click at [329, 156] on div "subject" at bounding box center [338, 158] width 63 height 21
click at [322, 156] on icon "subject" at bounding box center [323, 158] width 8 height 8
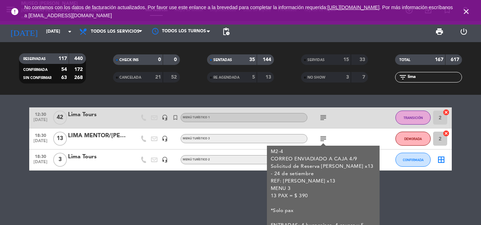
scroll to position [0, 0]
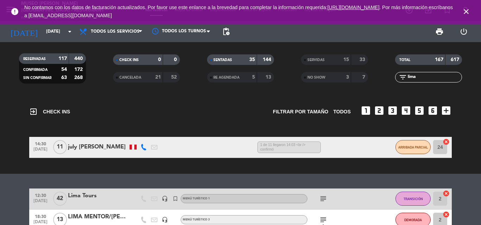
click at [466, 8] on icon "close" at bounding box center [466, 11] width 8 height 8
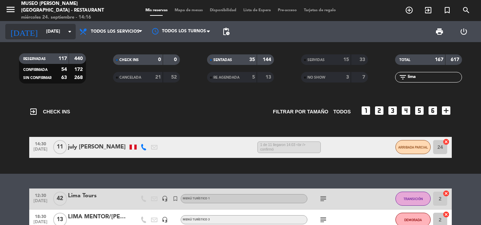
click at [50, 30] on input "[DATE]" at bounding box center [72, 32] width 59 height 12
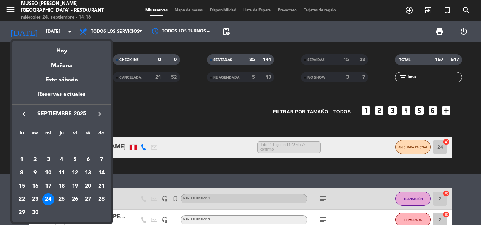
click at [99, 113] on icon "keyboard_arrow_right" at bounding box center [99, 114] width 8 height 8
click at [102, 156] on div "5" at bounding box center [101, 160] width 12 height 12
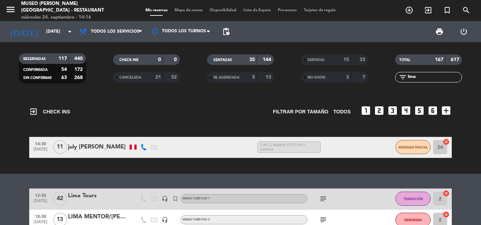
type input "[DATE]"
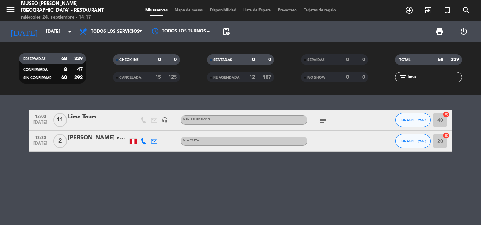
drag, startPoint x: 420, startPoint y: 77, endPoint x: 406, endPoint y: 77, distance: 14.1
click at [406, 77] on div "filter_list lima" at bounding box center [428, 77] width 67 height 11
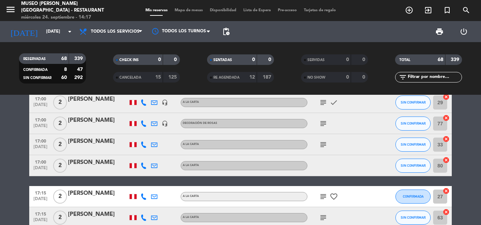
scroll to position [1210, 0]
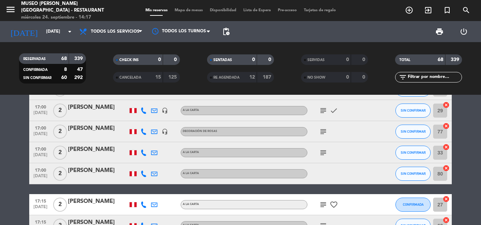
click at [88, 130] on div "[PERSON_NAME]" at bounding box center [98, 128] width 60 height 9
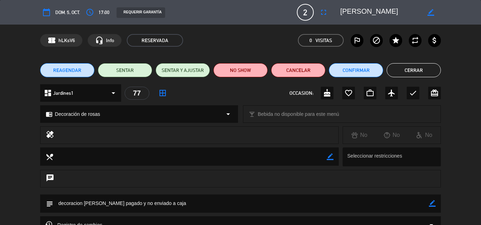
click at [432, 203] on icon "border_color" at bounding box center [431, 204] width 7 height 7
click at [266, 206] on textarea at bounding box center [240, 204] width 375 height 18
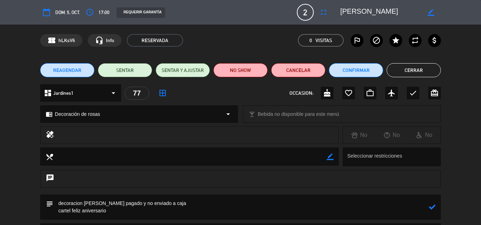
click at [428, 208] on textarea at bounding box center [240, 207] width 375 height 25
type textarea "decoracion [PERSON_NAME] pagado y no enviado a caja cartel feliz aniversario"
click at [433, 206] on icon at bounding box center [431, 207] width 7 height 7
click at [358, 73] on button "Confirmar" at bounding box center [356, 70] width 54 height 14
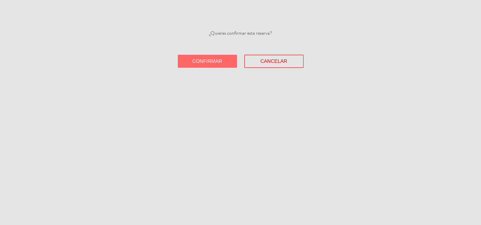
click at [193, 61] on span "Confirmar" at bounding box center [207, 61] width 30 height 6
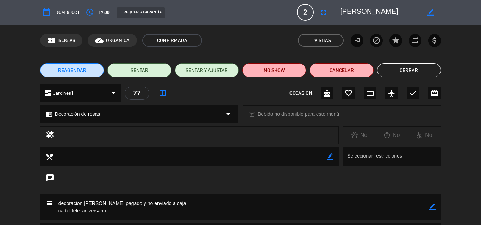
drag, startPoint x: 399, startPoint y: 72, endPoint x: 363, endPoint y: 47, distance: 43.6
click at [400, 72] on button "Cerrar" at bounding box center [409, 70] width 64 height 14
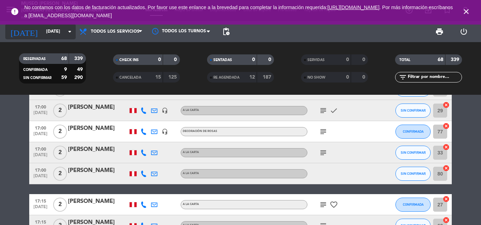
click at [47, 32] on input "[DATE]" at bounding box center [72, 32] width 59 height 12
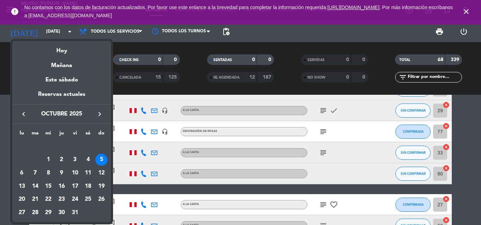
click at [24, 115] on icon "keyboard_arrow_left" at bounding box center [23, 114] width 8 height 8
click at [87, 201] on div "27" at bounding box center [88, 200] width 12 height 12
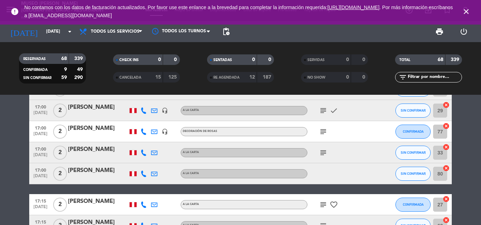
type input "[DATE]"
click at [426, 75] on input "text" at bounding box center [434, 78] width 55 height 8
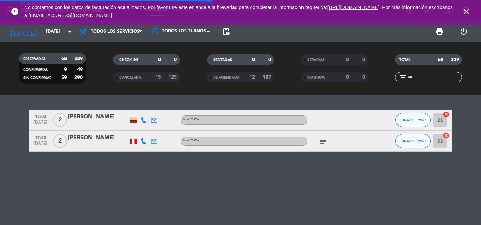
scroll to position [0, 0]
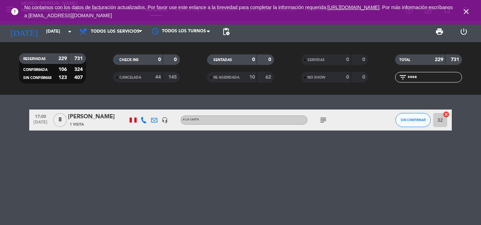
type input "susa"
click at [82, 115] on div "[PERSON_NAME]" at bounding box center [98, 117] width 60 height 9
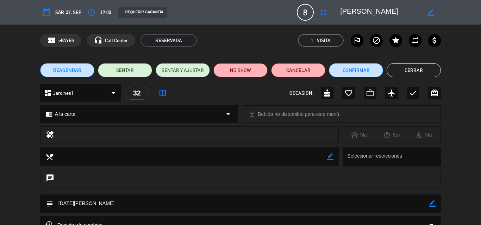
click at [434, 203] on icon "border_color" at bounding box center [431, 204] width 7 height 7
drag, startPoint x: 85, startPoint y: 205, endPoint x: 40, endPoint y: 202, distance: 44.8
click at [40, 202] on div "subject" at bounding box center [240, 204] width 400 height 18
paste textarea "MENU NACIONAL 1 para 11personas -Fondo: 7 aji [PERSON_NAME] + risoto con lomo -…"
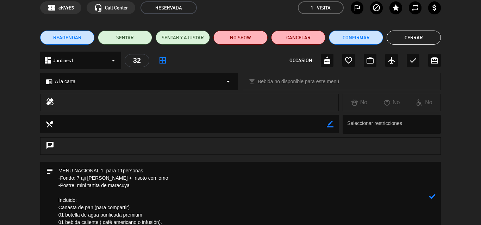
click at [54, 170] on textarea at bounding box center [240, 197] width 375 height 70
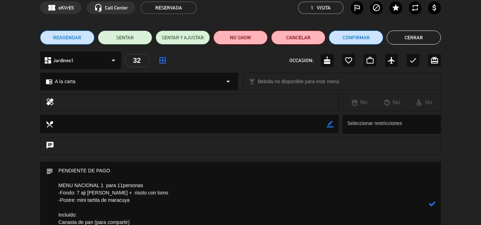
type textarea "PENDIENTE DE PAGO MENU NACIONAL 1 para 11personas -Fondo: 7 aji [PERSON_NAME] +…"
click at [435, 203] on icon at bounding box center [431, 204] width 7 height 7
click at [82, 83] on div "chrome_reader_mode A la carta arrow_drop_down" at bounding box center [138, 81] width 197 height 17
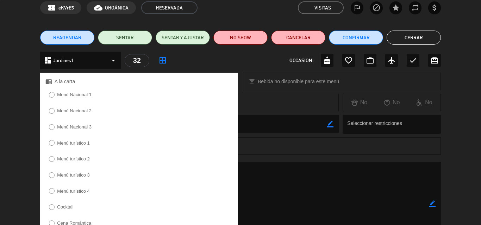
click at [74, 93] on label "Menú Nacional 1" at bounding box center [74, 95] width 34 height 5
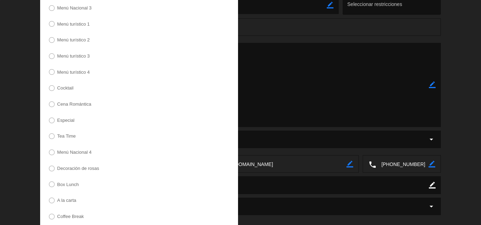
scroll to position [214, 0]
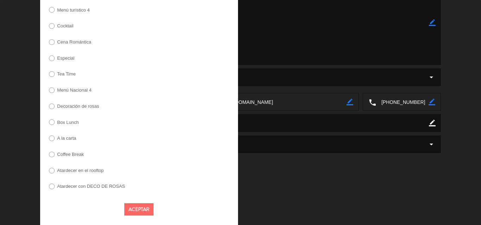
click at [140, 206] on button "Aceptar" at bounding box center [138, 210] width 29 height 12
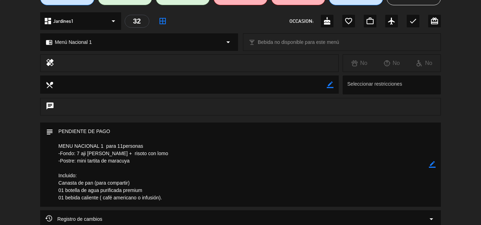
scroll to position [0, 0]
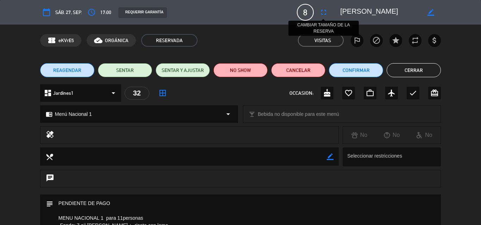
click at [324, 13] on icon "fullscreen" at bounding box center [323, 12] width 8 height 8
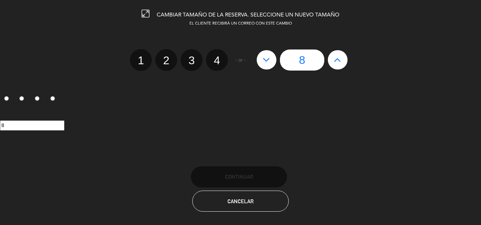
click at [342, 59] on button at bounding box center [338, 59] width 20 height 19
type input "9"
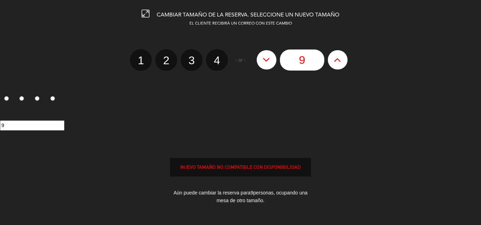
click at [342, 59] on button at bounding box center [338, 59] width 20 height 19
type input "10"
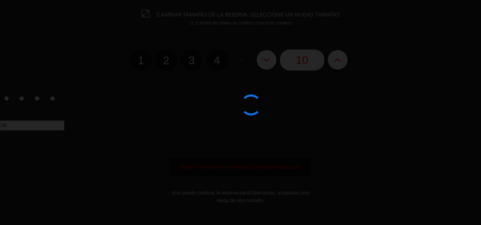
click at [342, 59] on edit-booking-info-modal "CAMBIAR TAMAÑO DE LA RESERVA. SELECCIONE UN NUEVO TAMAÑO EL CLIENTE RECIBIRÁ UN…" at bounding box center [240, 112] width 481 height 225
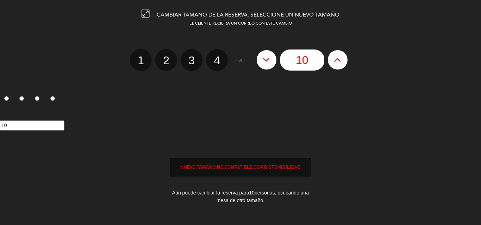
click at [342, 59] on button at bounding box center [338, 59] width 20 height 19
type input "11"
click at [342, 59] on button at bounding box center [338, 59] width 20 height 19
type input "12"
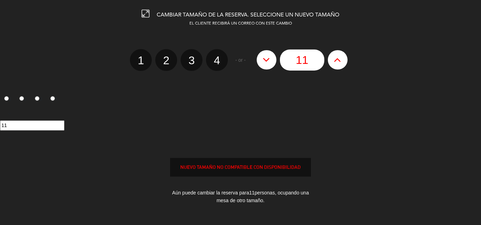
type input "12"
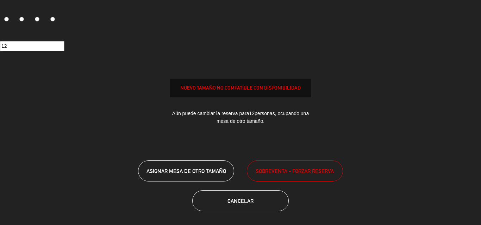
scroll to position [81, 0]
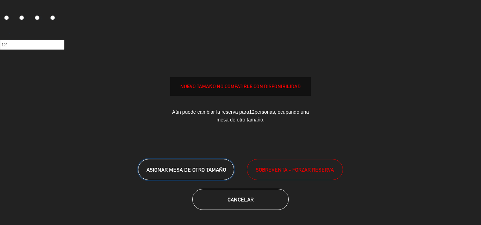
click at [218, 170] on span "ASIGNAR MESA DE OTRO TAMAÑO" at bounding box center [186, 170] width 80 height 6
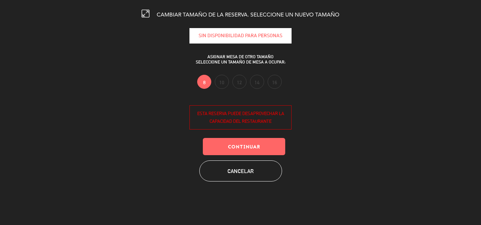
scroll to position [0, 0]
click at [233, 153] on button "Continuar" at bounding box center [244, 146] width 82 height 17
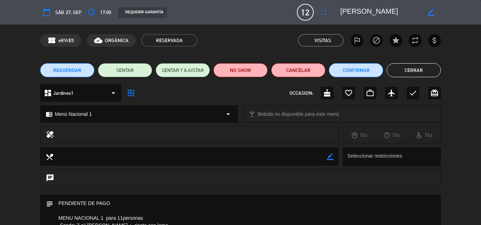
click at [406, 71] on button "Cerrar" at bounding box center [413, 70] width 54 height 14
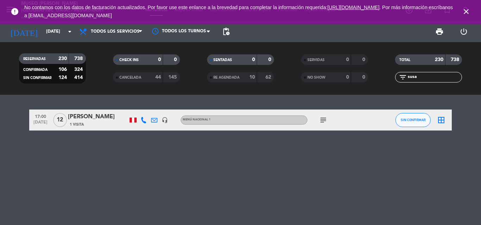
click at [466, 11] on icon "close" at bounding box center [466, 11] width 8 height 8
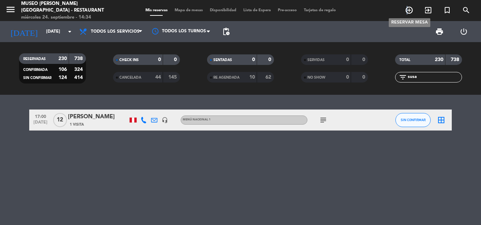
click at [407, 8] on icon "add_circle_outline" at bounding box center [409, 10] width 8 height 8
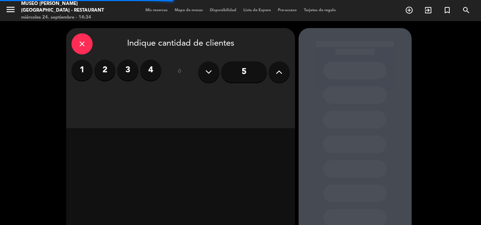
click at [107, 70] on label "2" at bounding box center [104, 70] width 21 height 21
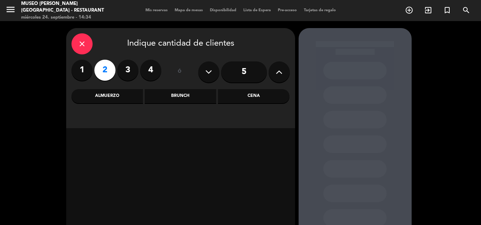
click at [248, 98] on div "Cena" at bounding box center [253, 96] width 71 height 14
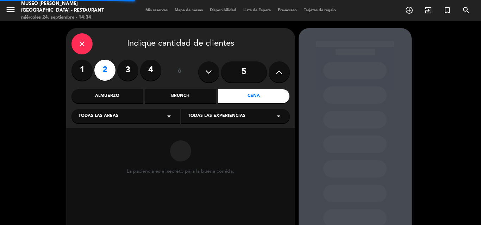
click at [92, 115] on span "Todas las áreas" at bounding box center [98, 116] width 40 height 7
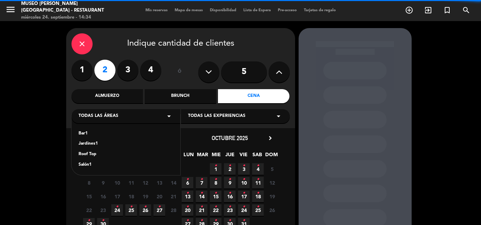
click at [88, 141] on div "Jardines1" at bounding box center [125, 144] width 95 height 7
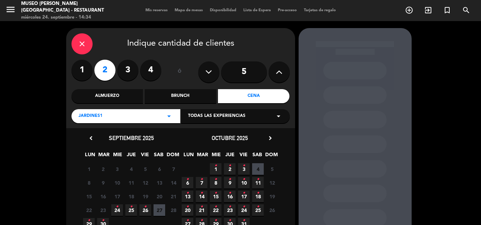
click at [116, 210] on span "24 •" at bounding box center [117, 211] width 12 height 12
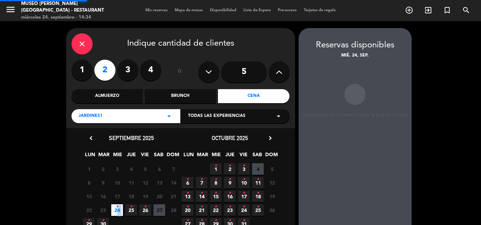
scroll to position [28, 0]
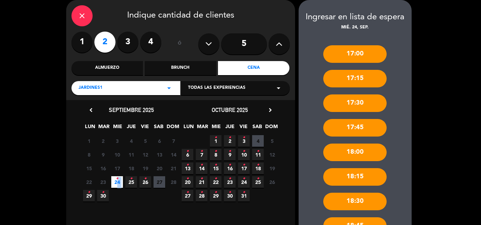
click at [151, 41] on label "4" at bounding box center [150, 42] width 21 height 21
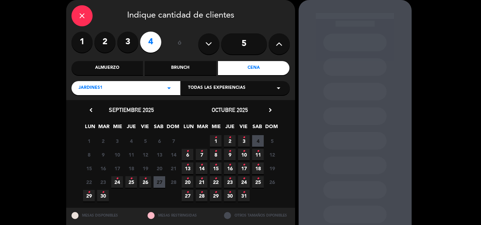
click at [116, 182] on icon "•" at bounding box center [117, 178] width 2 height 11
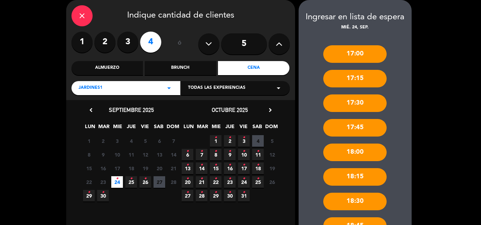
click at [97, 88] on span "Jardines1" at bounding box center [90, 88] width 24 height 7
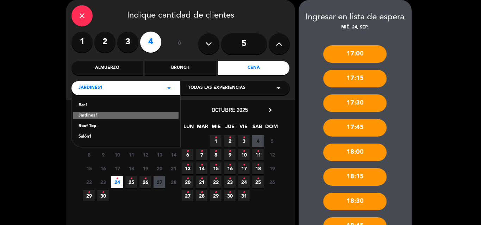
click at [89, 136] on div "Salón1" at bounding box center [125, 137] width 95 height 7
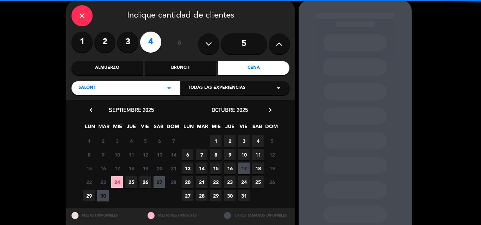
click at [118, 182] on span "24" at bounding box center [117, 183] width 12 height 12
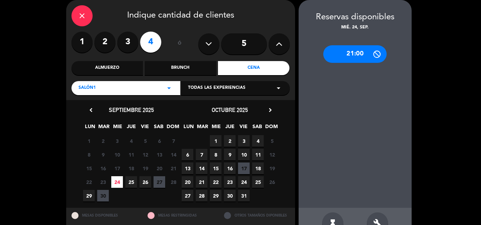
click at [96, 86] on div "Salón1 arrow_drop_down" at bounding box center [125, 88] width 109 height 14
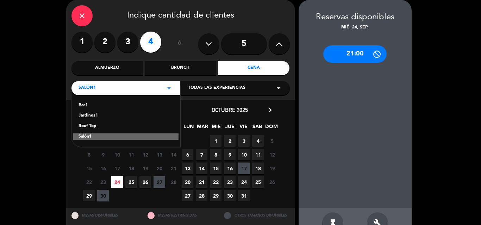
click at [89, 114] on div "Jardines1" at bounding box center [125, 116] width 95 height 7
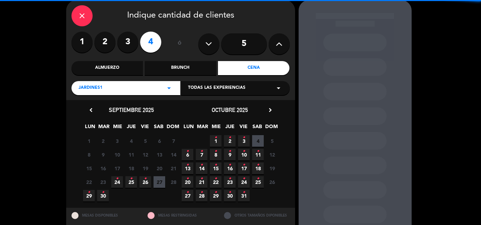
click at [120, 178] on span "24 •" at bounding box center [117, 183] width 12 height 12
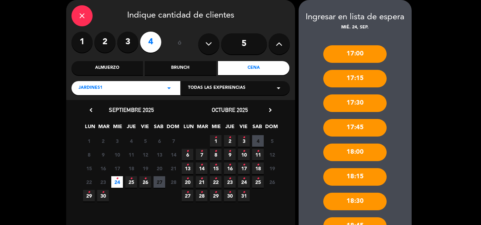
click at [116, 65] on div "Almuerzo" at bounding box center [106, 68] width 71 height 14
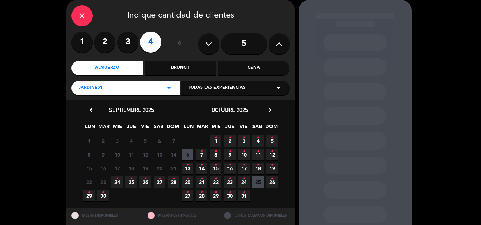
click at [117, 183] on icon "•" at bounding box center [117, 178] width 2 height 11
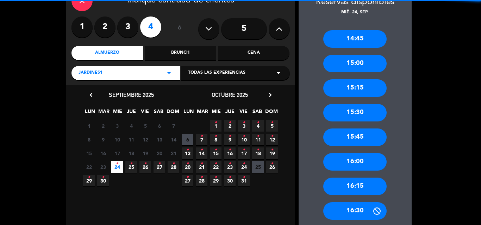
scroll to position [82, 0]
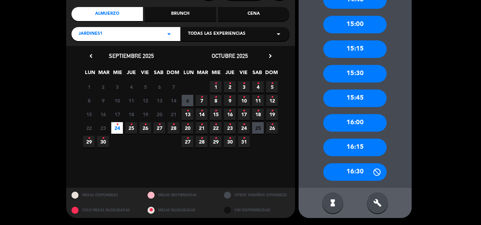
click at [361, 122] on div "16:00" at bounding box center [354, 123] width 63 height 18
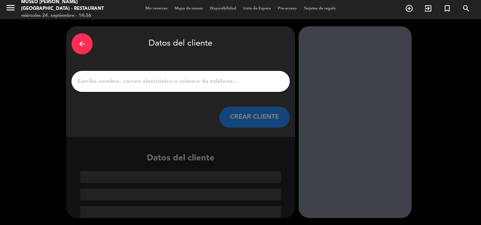
click at [195, 83] on input "1" at bounding box center [181, 82] width 208 height 10
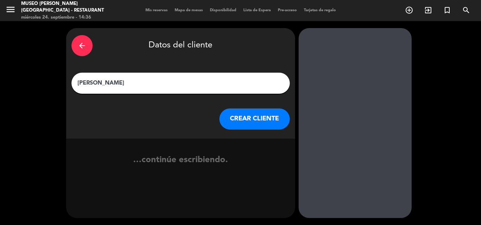
type input "[PERSON_NAME]"
click at [257, 114] on button "CREAR CLIENTE" at bounding box center [254, 119] width 70 height 21
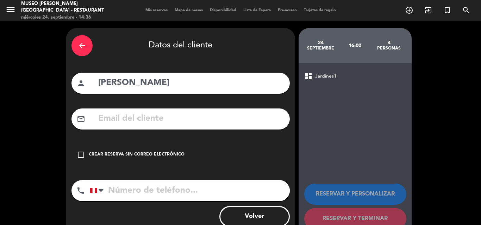
click at [159, 115] on input "text" at bounding box center [190, 119] width 187 height 14
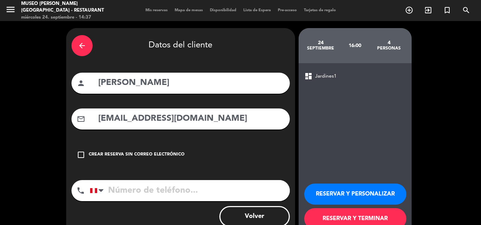
type input "[EMAIL_ADDRESS][DOMAIN_NAME]"
click at [133, 194] on input "tel" at bounding box center [190, 190] width 200 height 21
type input "998274788"
click at [374, 196] on button "RESERVAR Y PERSONALIZAR" at bounding box center [355, 194] width 102 height 21
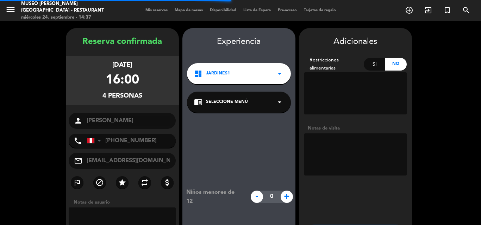
scroll to position [28, 0]
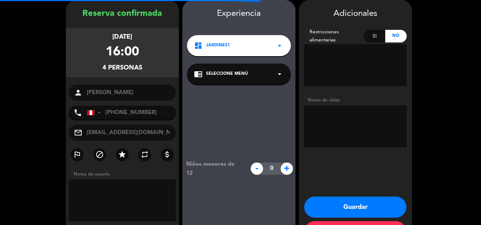
click at [227, 73] on span "Seleccione Menú" at bounding box center [227, 74] width 42 height 7
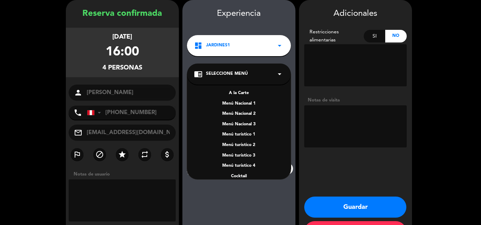
click at [234, 94] on div "A la Carte" at bounding box center [239, 93] width 90 height 7
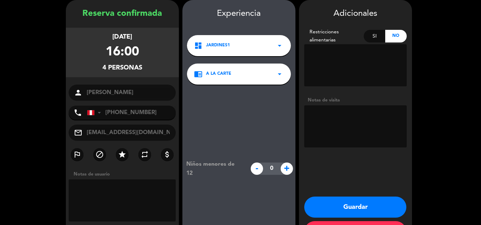
click at [327, 115] on textarea at bounding box center [355, 127] width 102 height 42
type textarea "salon de prefencia"
click at [344, 203] on button "Guardar" at bounding box center [355, 207] width 102 height 21
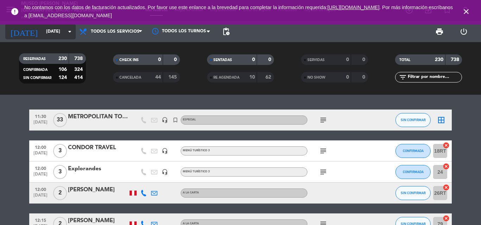
click at [50, 30] on input "[DATE]" at bounding box center [72, 32] width 59 height 12
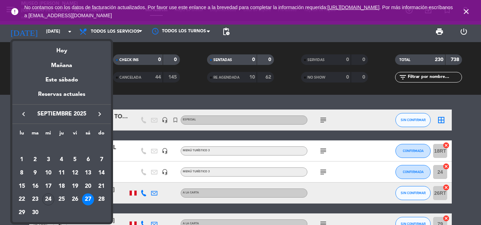
drag, startPoint x: 49, startPoint y: 199, endPoint x: 361, endPoint y: 110, distance: 324.7
click at [47, 199] on div "24" at bounding box center [48, 200] width 12 height 12
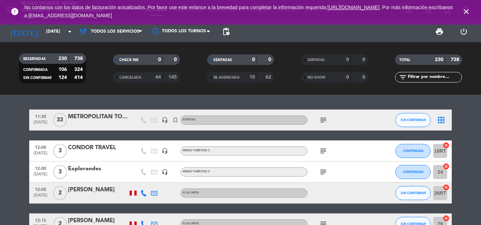
type input "[DATE]"
click at [439, 77] on input "text" at bounding box center [434, 78] width 55 height 8
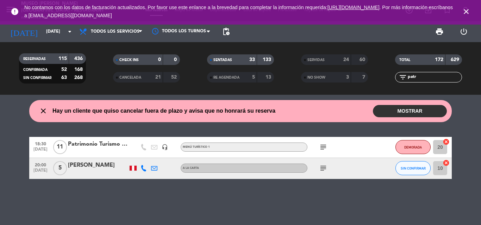
type input "patr"
click at [97, 144] on div "Patrimonio Turismo EIRL" at bounding box center [98, 144] width 60 height 9
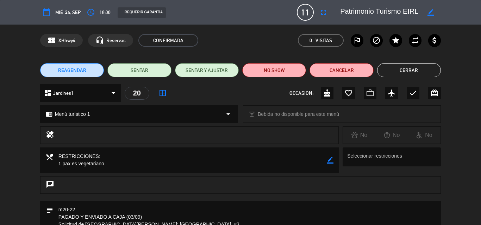
click at [394, 71] on button "Cerrar" at bounding box center [409, 70] width 64 height 14
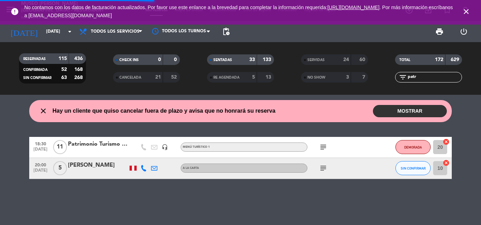
drag, startPoint x: 424, startPoint y: 77, endPoint x: 336, endPoint y: 81, distance: 87.7
click at [337, 82] on div "RESERVADAS 115 436 CONFIRMADA 52 168 SIN CONFIRMAR 63 268 CHECK INS 0 0 CANCELA…" at bounding box center [240, 68] width 481 height 39
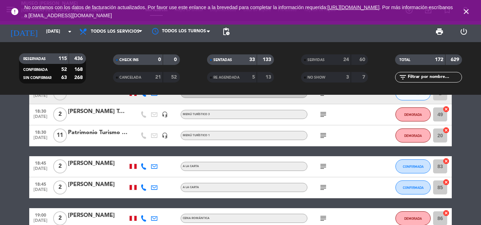
scroll to position [2111, 0]
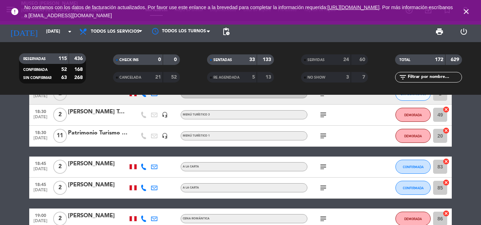
click at [77, 132] on div "Patrimonio Turismo EIRL" at bounding box center [98, 133] width 60 height 9
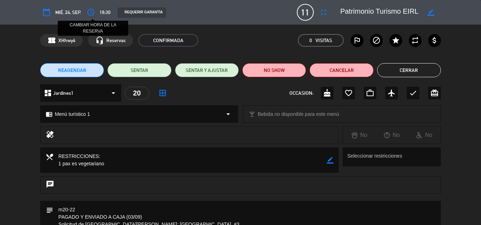
click at [94, 13] on icon "access_time" at bounding box center [91, 12] width 8 height 8
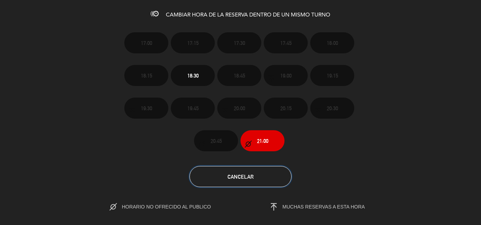
click at [266, 170] on button "Cancelar" at bounding box center [240, 176] width 102 height 21
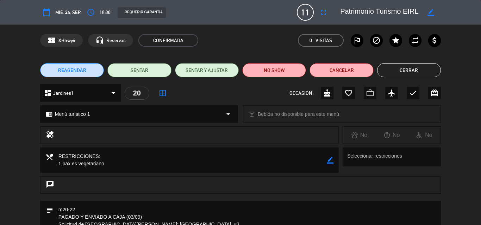
click at [389, 71] on button "Cerrar" at bounding box center [409, 70] width 64 height 14
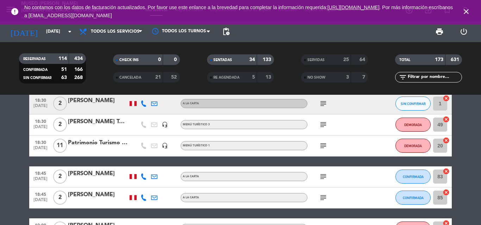
drag, startPoint x: 468, startPoint y: 10, endPoint x: 448, endPoint y: 12, distance: 20.5
click at [469, 10] on icon "close" at bounding box center [466, 11] width 8 height 8
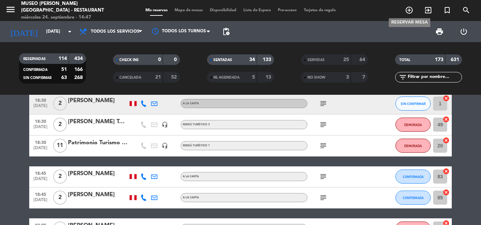
click at [408, 11] on icon "add_circle_outline" at bounding box center [409, 10] width 8 height 8
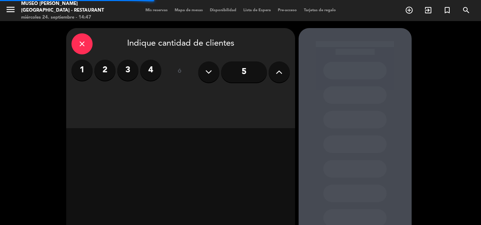
drag, startPoint x: 104, startPoint y: 71, endPoint x: 184, endPoint y: 97, distance: 83.8
click at [105, 70] on label "2" at bounding box center [104, 70] width 21 height 21
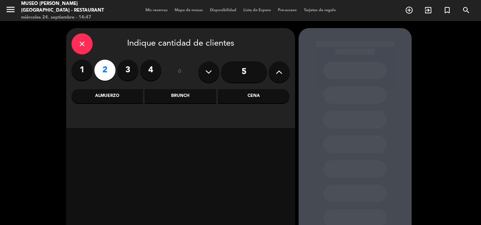
click at [251, 96] on div "Cena" at bounding box center [253, 96] width 71 height 14
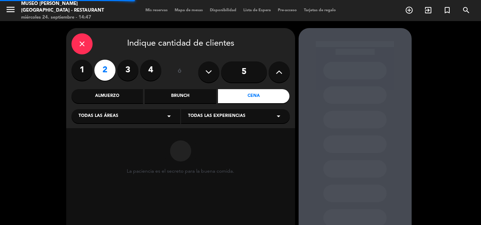
click at [119, 118] on div "Todas las áreas arrow_drop_down" at bounding box center [125, 116] width 109 height 14
click at [85, 142] on div "Jardines1" at bounding box center [125, 144] width 95 height 7
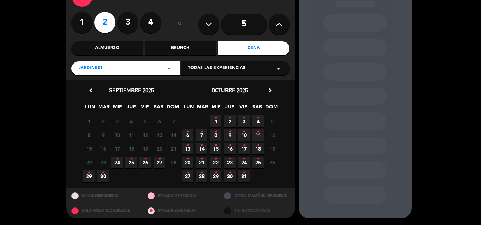
click at [130, 166] on span "25 •" at bounding box center [131, 163] width 12 height 12
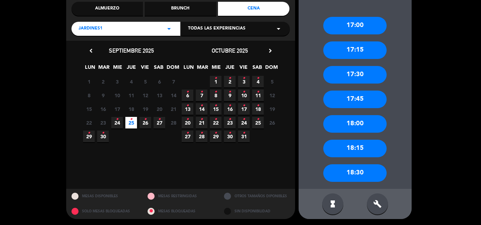
scroll to position [89, 0]
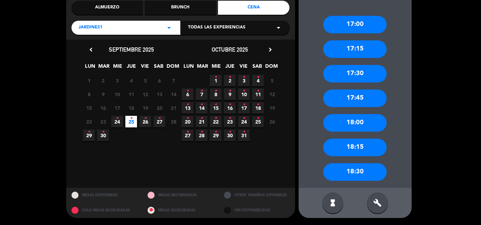
click at [103, 31] on div "Jardines1 arrow_drop_down" at bounding box center [125, 28] width 109 height 14
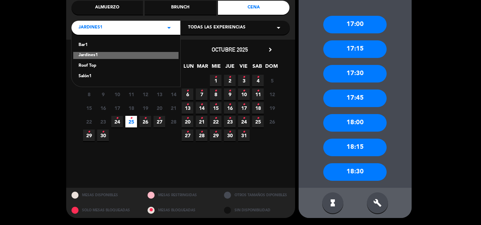
click at [88, 74] on div "Salón1" at bounding box center [125, 76] width 95 height 7
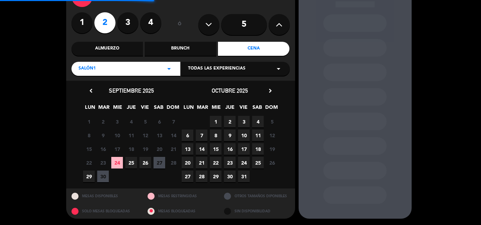
scroll to position [48, 0]
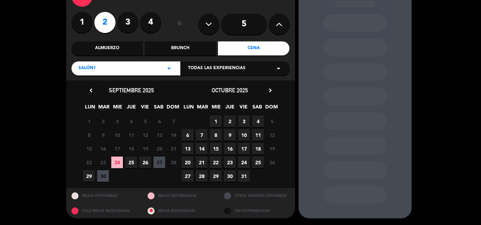
click at [129, 165] on span "25" at bounding box center [131, 163] width 12 height 12
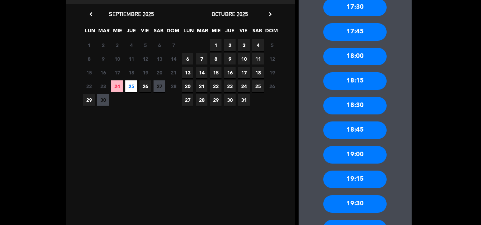
scroll to position [134, 0]
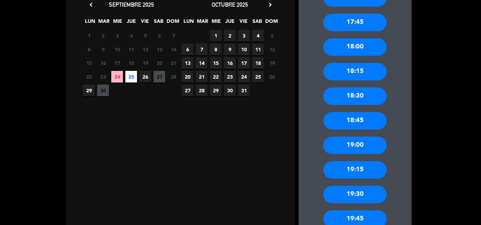
click at [358, 121] on div "18:45" at bounding box center [354, 121] width 63 height 18
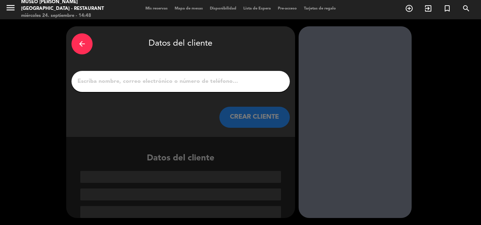
click at [187, 72] on div at bounding box center [180, 81] width 218 height 21
click at [184, 80] on input "1" at bounding box center [181, 82] width 208 height 10
paste input "[PERSON_NAME]"
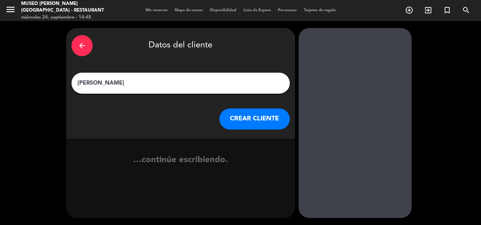
scroll to position [0, 0]
type input "[PERSON_NAME]"
click at [246, 113] on button "CREAR CLIENTE" at bounding box center [254, 119] width 70 height 21
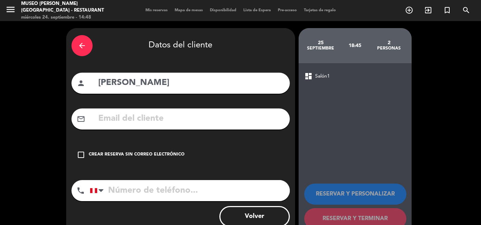
click at [154, 121] on input "text" at bounding box center [190, 119] width 187 height 14
paste input "[EMAIL_ADDRESS][DOMAIN_NAME]"
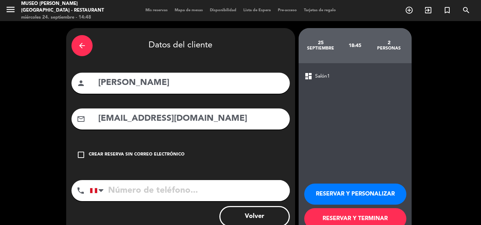
type input "[EMAIL_ADDRESS][DOMAIN_NAME]"
click at [144, 191] on input "tel" at bounding box center [190, 190] width 200 height 21
drag, startPoint x: 181, startPoint y: 188, endPoint x: 232, endPoint y: 191, distance: 51.1
click at [181, 188] on input "tel" at bounding box center [190, 190] width 200 height 21
paste input "951344282"
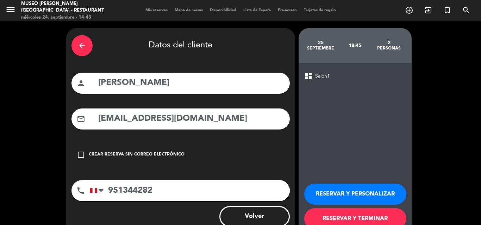
type input "951344282"
click at [349, 190] on button "RESERVAR Y PERSONALIZAR" at bounding box center [355, 194] width 102 height 21
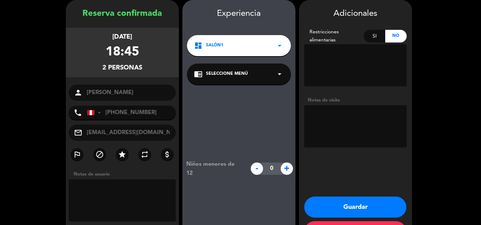
click at [246, 72] on span "Seleccione Menú" at bounding box center [227, 74] width 42 height 7
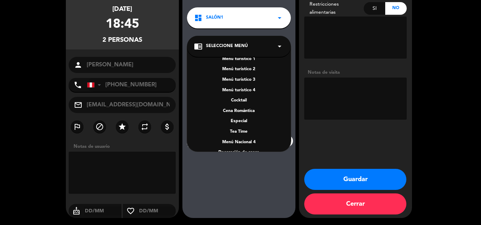
scroll to position [101, 0]
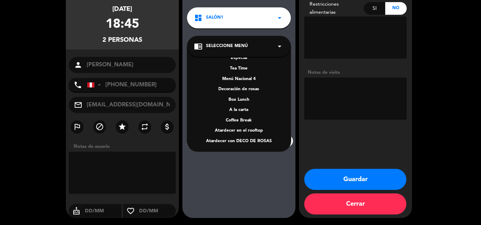
click at [242, 111] on div "A la carta" at bounding box center [239, 110] width 90 height 7
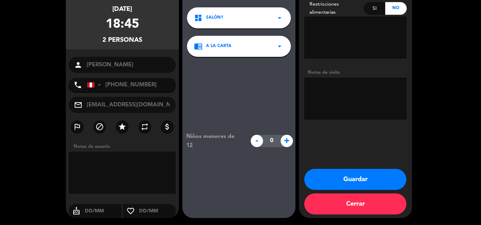
click at [343, 176] on button "Guardar" at bounding box center [355, 179] width 102 height 21
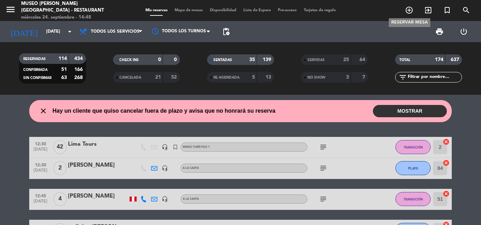
click at [410, 10] on icon "add_circle_outline" at bounding box center [409, 10] width 8 height 8
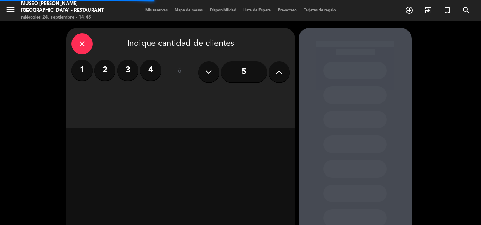
drag, startPoint x: 108, startPoint y: 69, endPoint x: 120, endPoint y: 69, distance: 12.0
click at [108, 69] on label "2" at bounding box center [104, 70] width 21 height 21
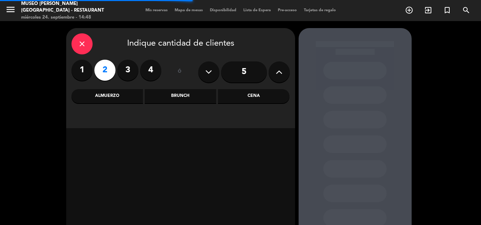
click at [259, 96] on div "Cena" at bounding box center [253, 96] width 71 height 14
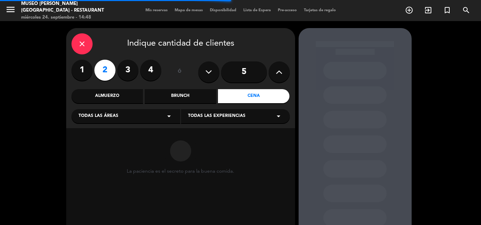
click at [121, 117] on div "Todas las áreas arrow_drop_down" at bounding box center [125, 116] width 109 height 14
click at [87, 145] on div "Jardines1" at bounding box center [125, 144] width 95 height 7
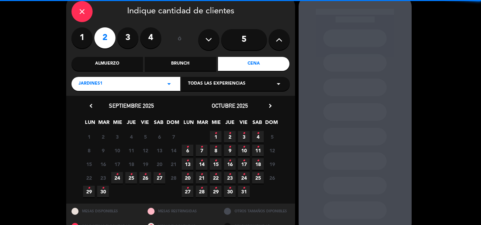
scroll to position [35, 0]
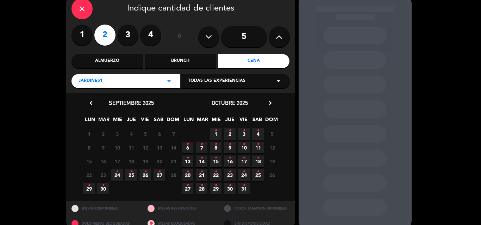
click at [215, 148] on icon "•" at bounding box center [215, 144] width 2 height 11
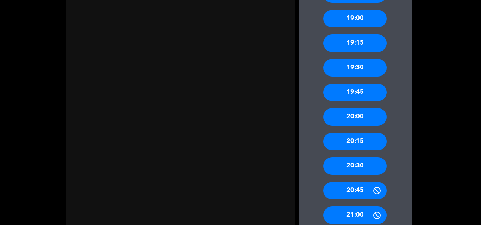
scroll to position [239, 0]
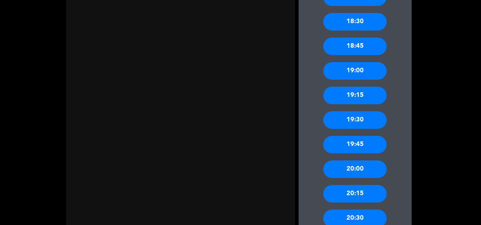
click at [363, 167] on div "20:00" at bounding box center [354, 170] width 63 height 18
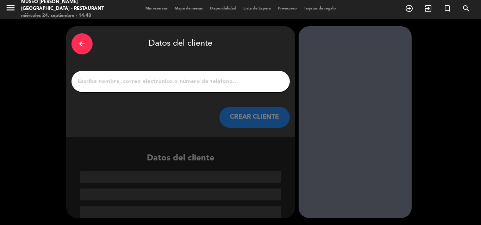
scroll to position [2, 0]
click at [189, 82] on input "1" at bounding box center [181, 82] width 208 height 10
paste input "[PERSON_NAME]"
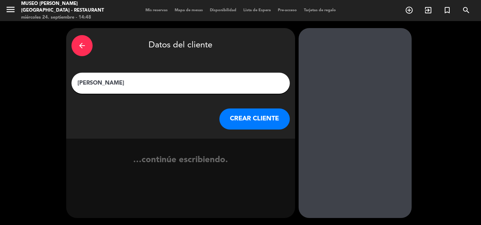
type input "[PERSON_NAME]"
click at [241, 122] on button "CREAR CLIENTE" at bounding box center [254, 119] width 70 height 21
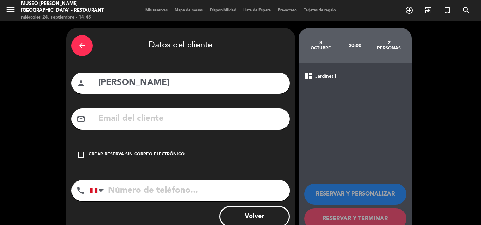
click at [228, 118] on input "text" at bounding box center [190, 119] width 187 height 14
paste input "[EMAIL_ADDRESS][DOMAIN_NAME]"
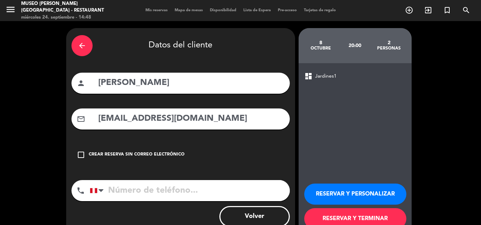
type input "[EMAIL_ADDRESS][DOMAIN_NAME]"
drag, startPoint x: 169, startPoint y: 184, endPoint x: 158, endPoint y: 9, distance: 175.5
click at [169, 184] on input "tel" at bounding box center [190, 190] width 200 height 21
click at [180, 195] on input "tel" at bounding box center [190, 190] width 200 height 21
paste input "942179771"
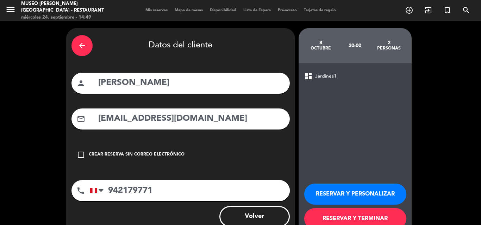
type input "942179771"
drag, startPoint x: 358, startPoint y: 192, endPoint x: 150, endPoint y: 4, distance: 280.9
click at [358, 191] on button "RESERVAR Y PERSONALIZAR" at bounding box center [355, 194] width 102 height 21
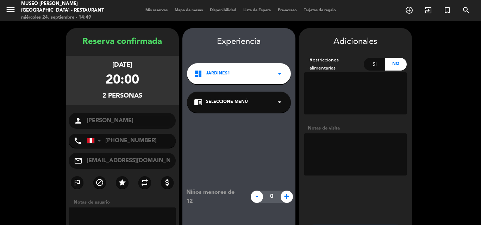
scroll to position [28, 0]
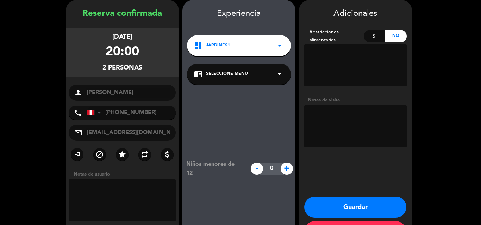
click at [246, 78] on div "chrome_reader_mode Seleccione Menú arrow_drop_down" at bounding box center [239, 74] width 104 height 21
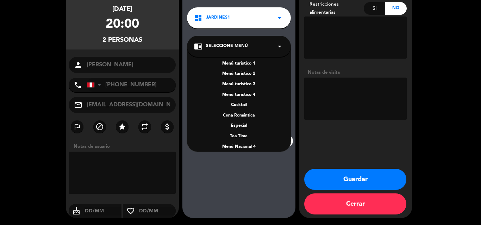
scroll to position [70, 0]
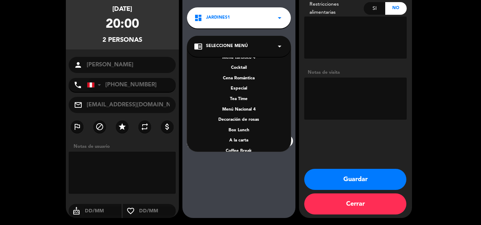
click at [239, 139] on div "A la carta" at bounding box center [239, 141] width 90 height 7
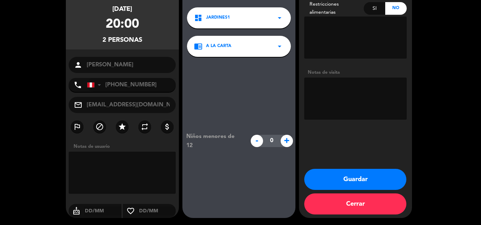
click at [335, 96] on textarea at bounding box center [355, 99] width 102 height 42
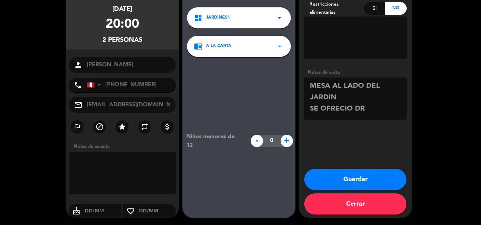
type textarea "MESA AL LADO DEL JARDIN SE OFRECIO DR"
click at [354, 182] on button "Guardar" at bounding box center [355, 179] width 102 height 21
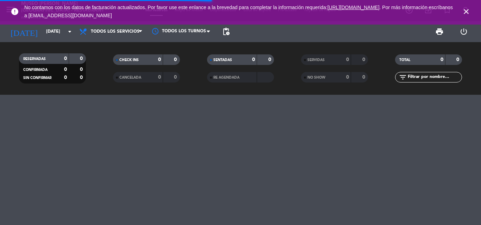
click at [423, 76] on input "text" at bounding box center [434, 78] width 55 height 8
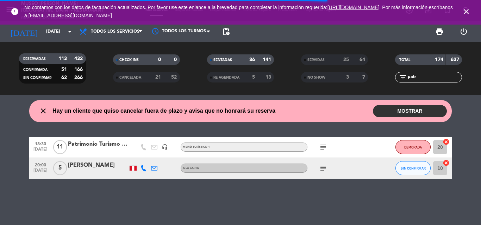
type input "patr"
click at [322, 148] on icon "subject" at bounding box center [323, 147] width 8 height 8
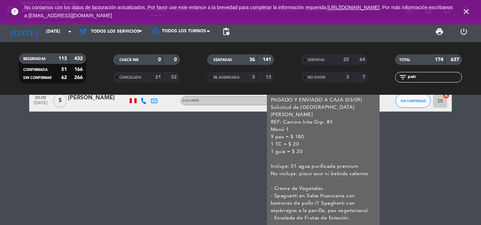
scroll to position [82, 0]
